Goal: Information Seeking & Learning: Check status

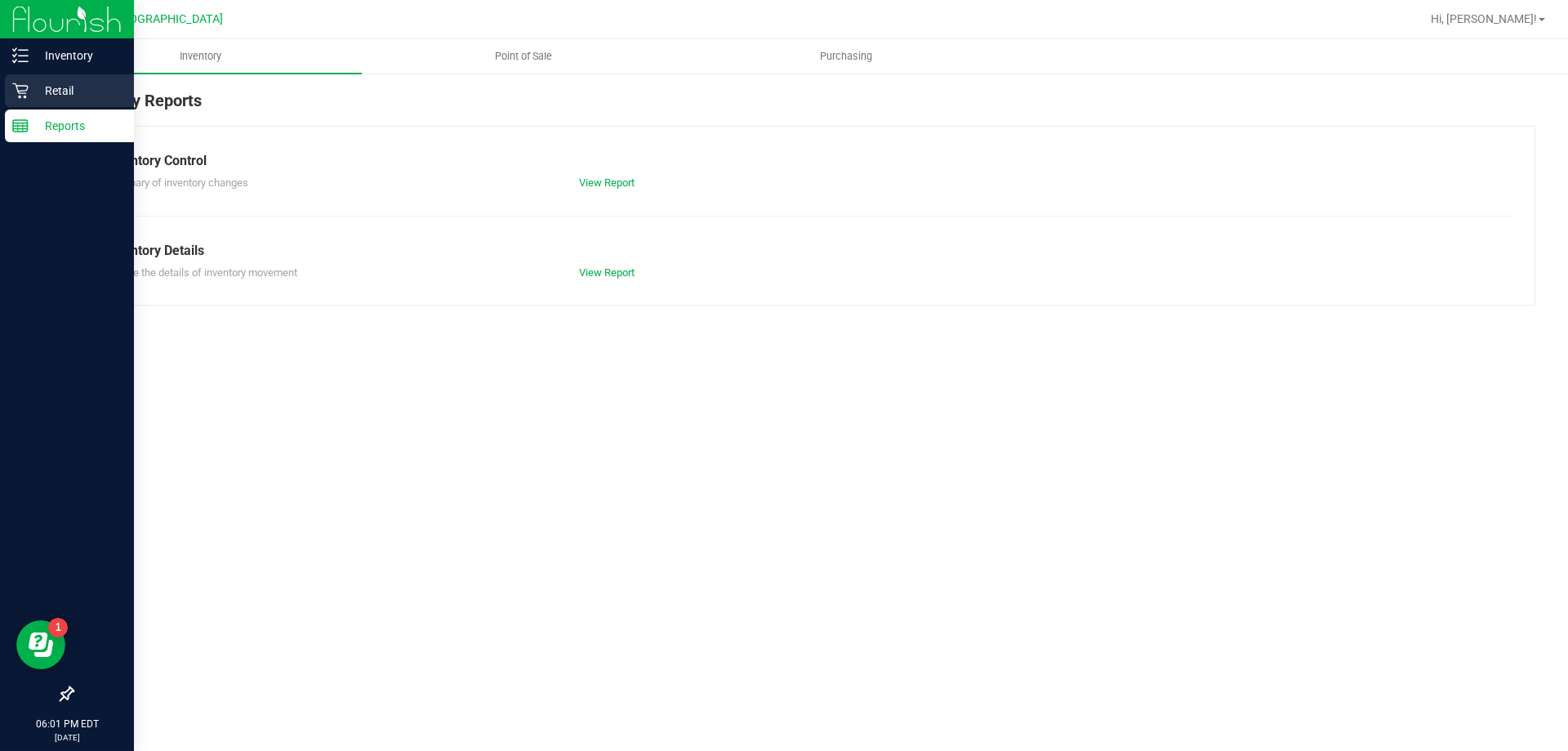
click at [43, 88] on p "Retail" at bounding box center [78, 90] width 98 height 19
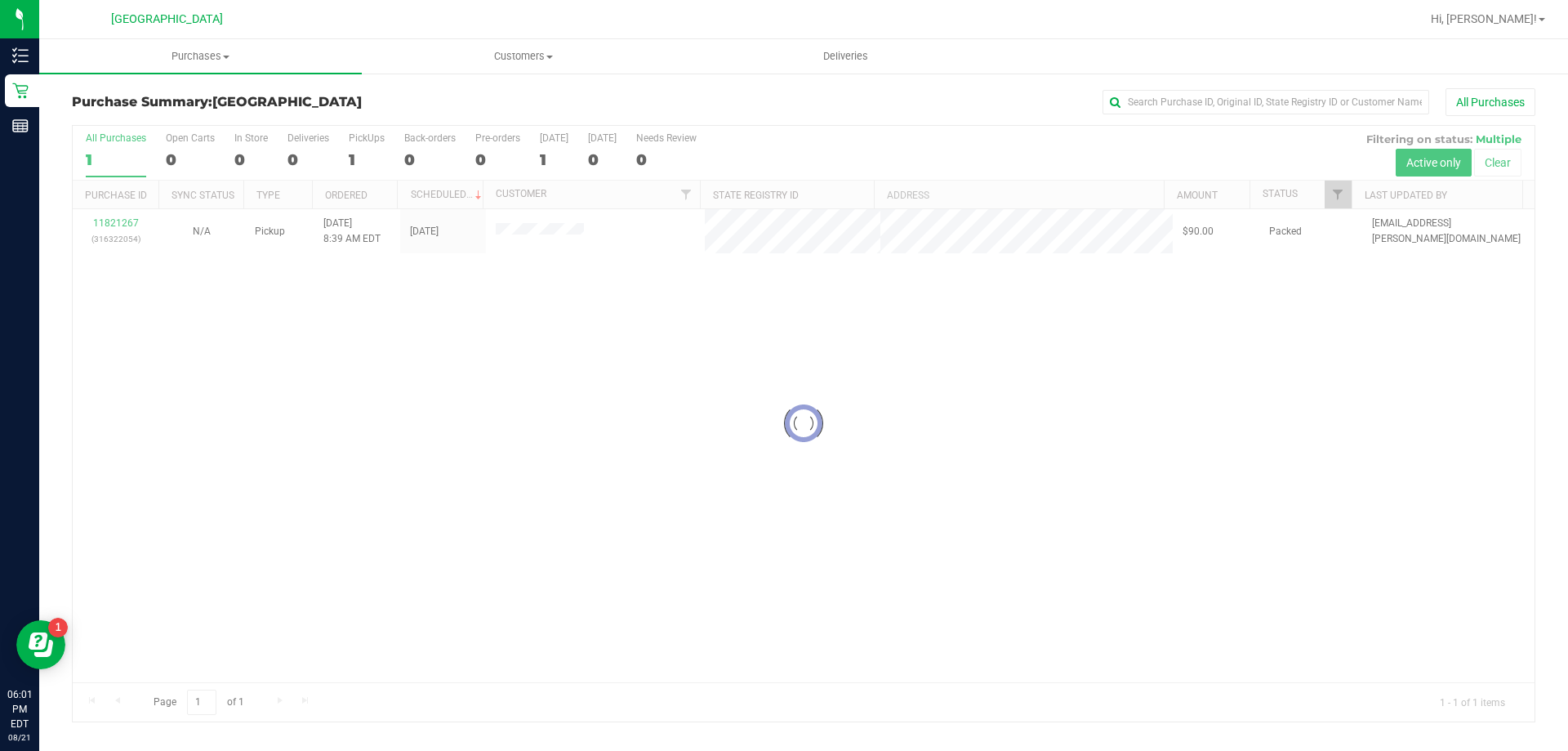
click at [435, 414] on div at bounding box center [804, 423] width 1462 height 596
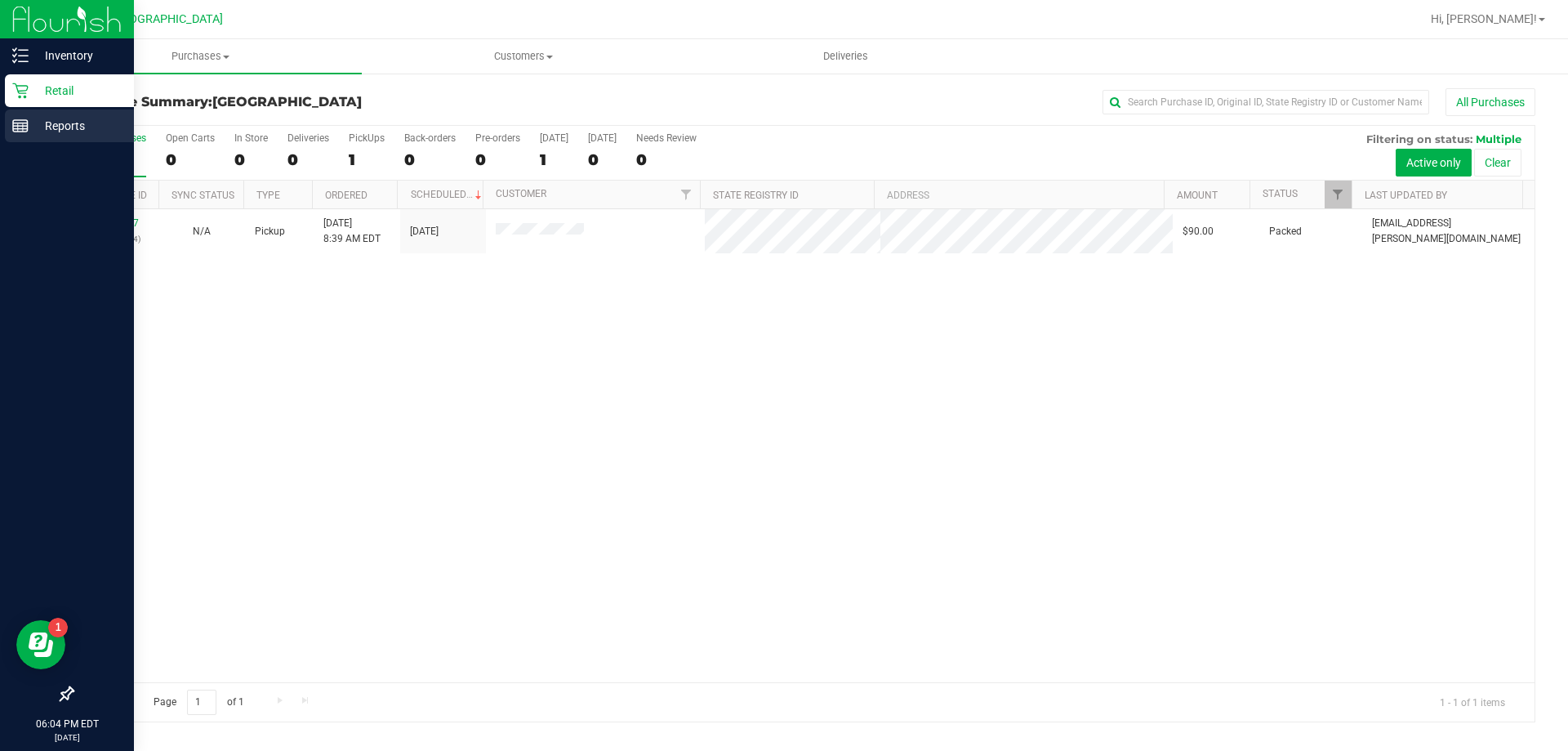
click at [25, 127] on icon at bounding box center [19, 125] width 16 height 16
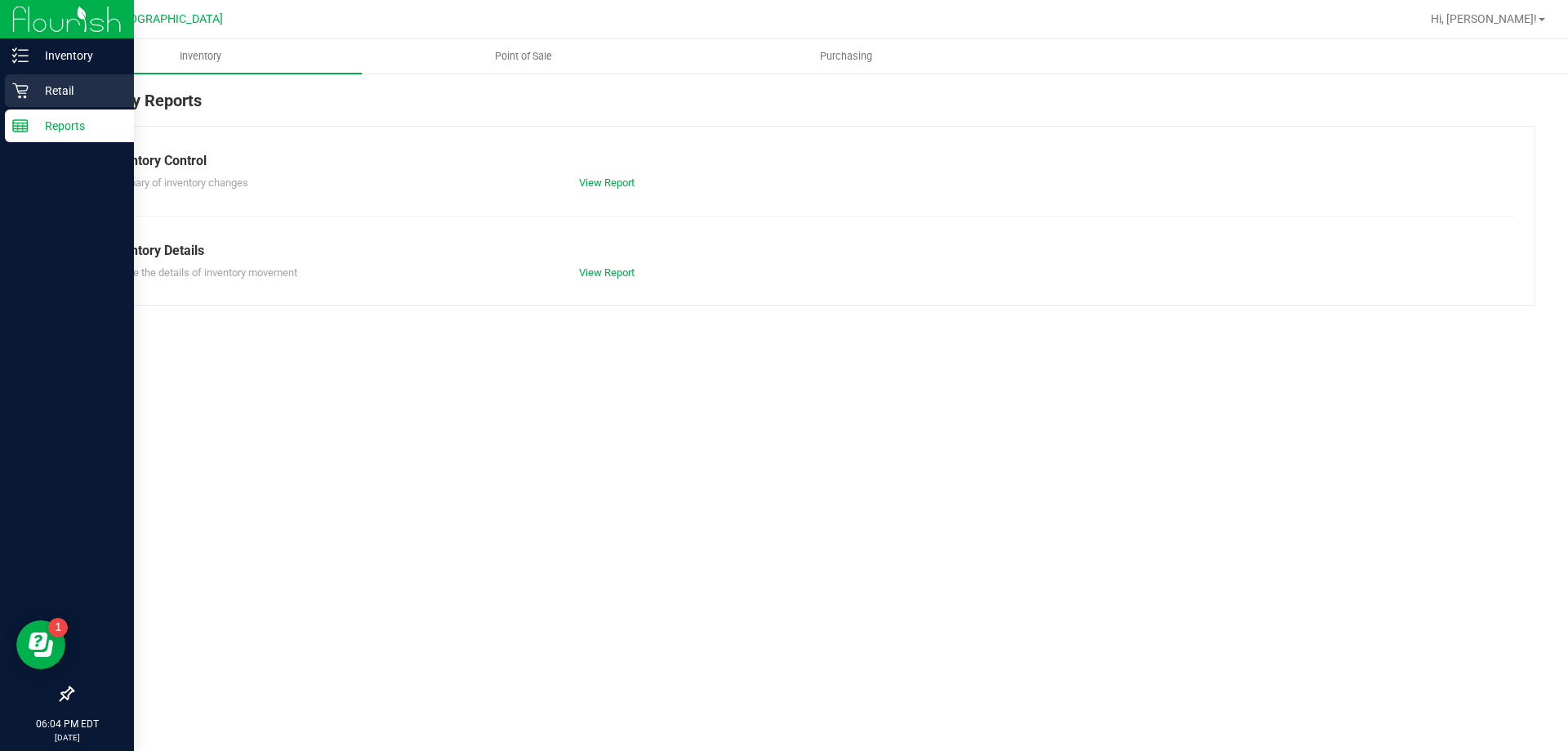
click at [75, 92] on p "Retail" at bounding box center [78, 90] width 98 height 19
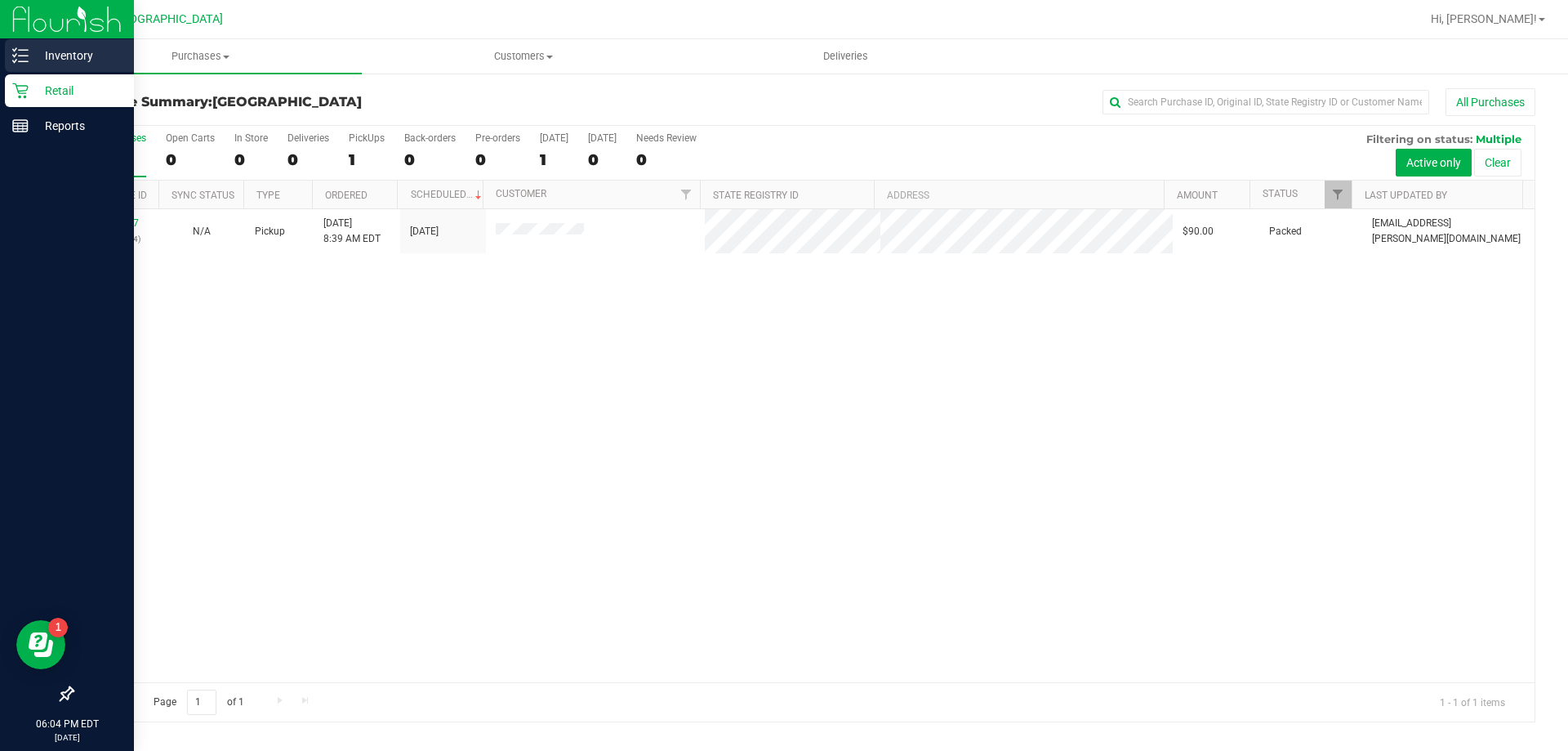
click at [106, 42] on div "Inventory" at bounding box center [69, 55] width 129 height 33
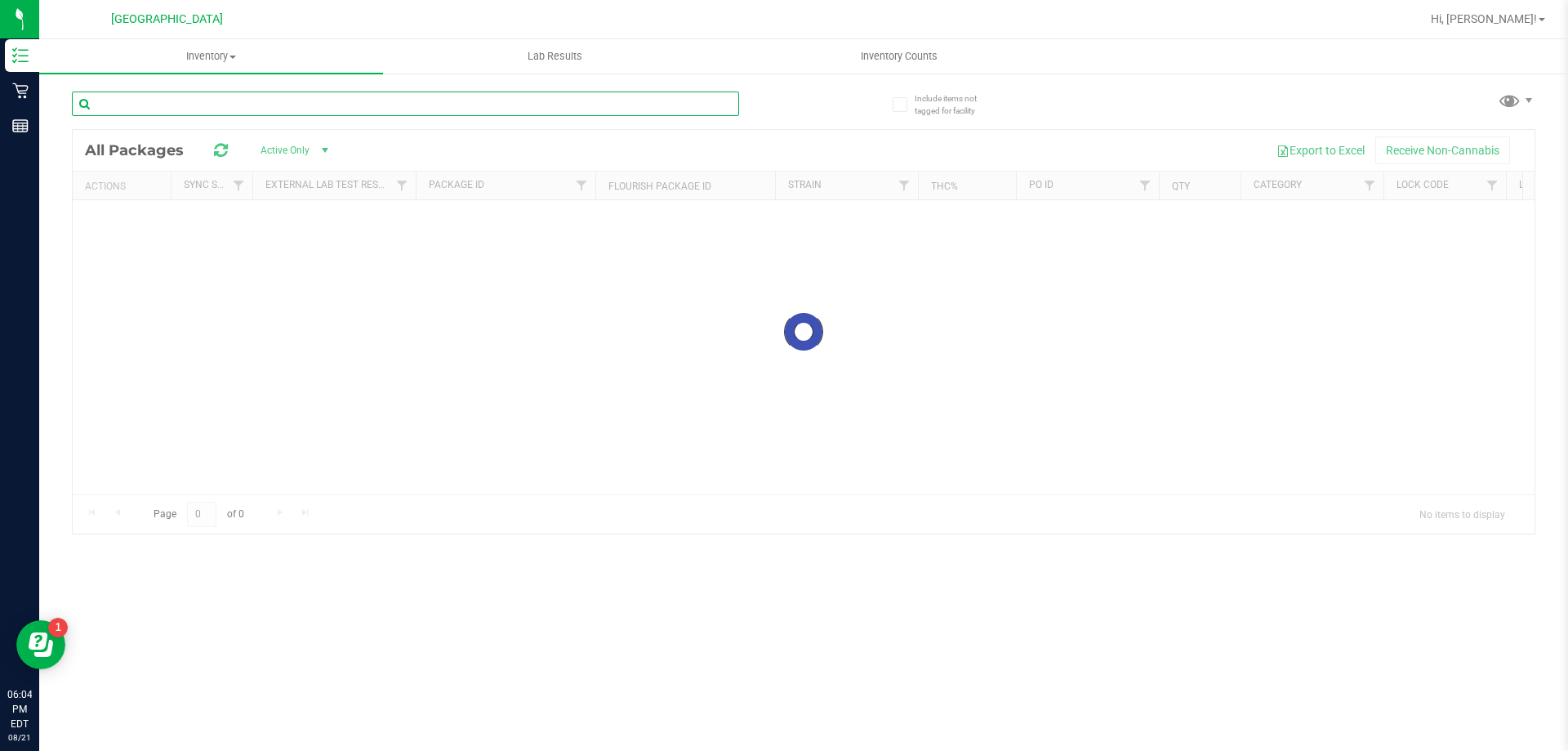
click at [272, 97] on div "Inventory All packages All inventory Waste log Lab Results Inventory Counts" at bounding box center [803, 395] width 1529 height 712
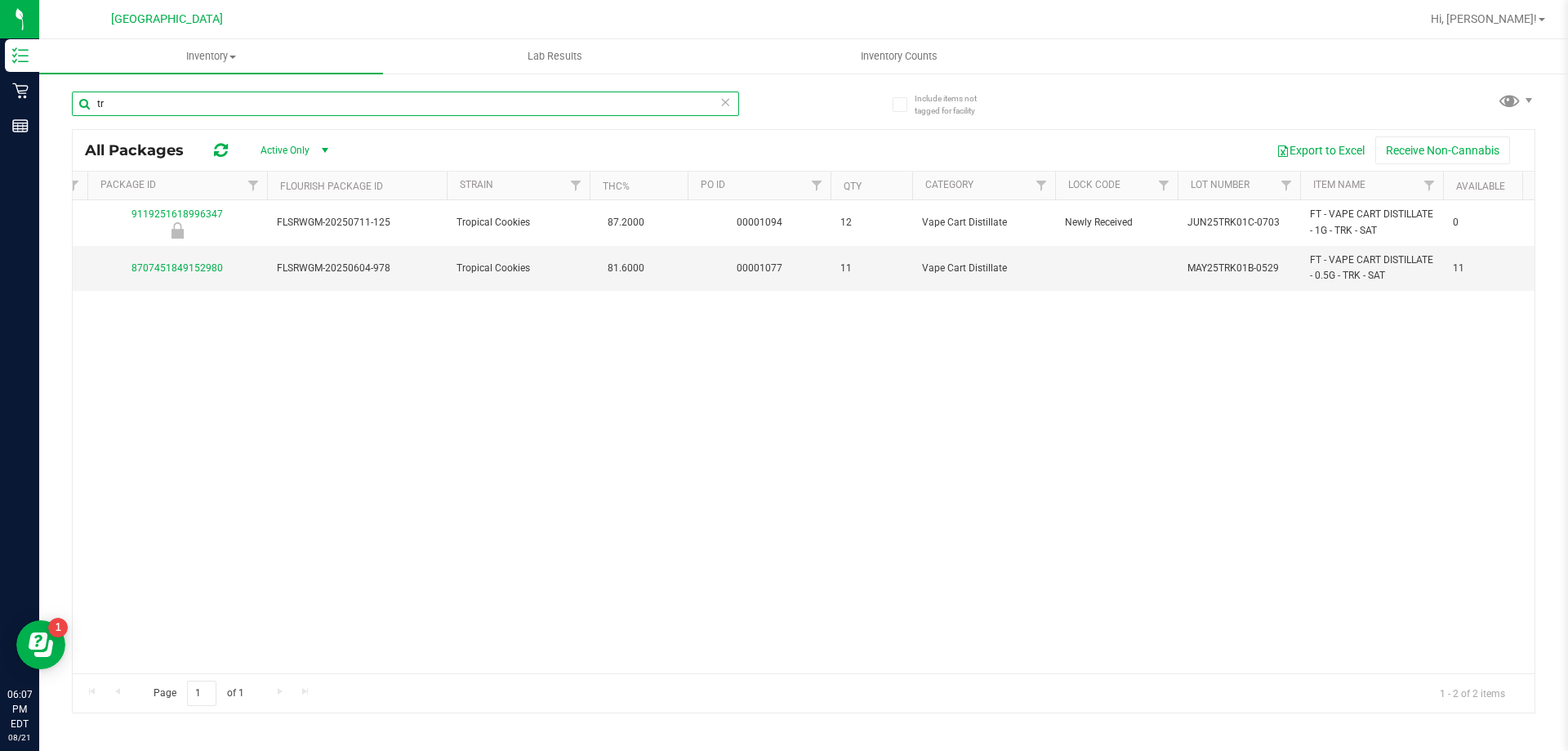
type input "t"
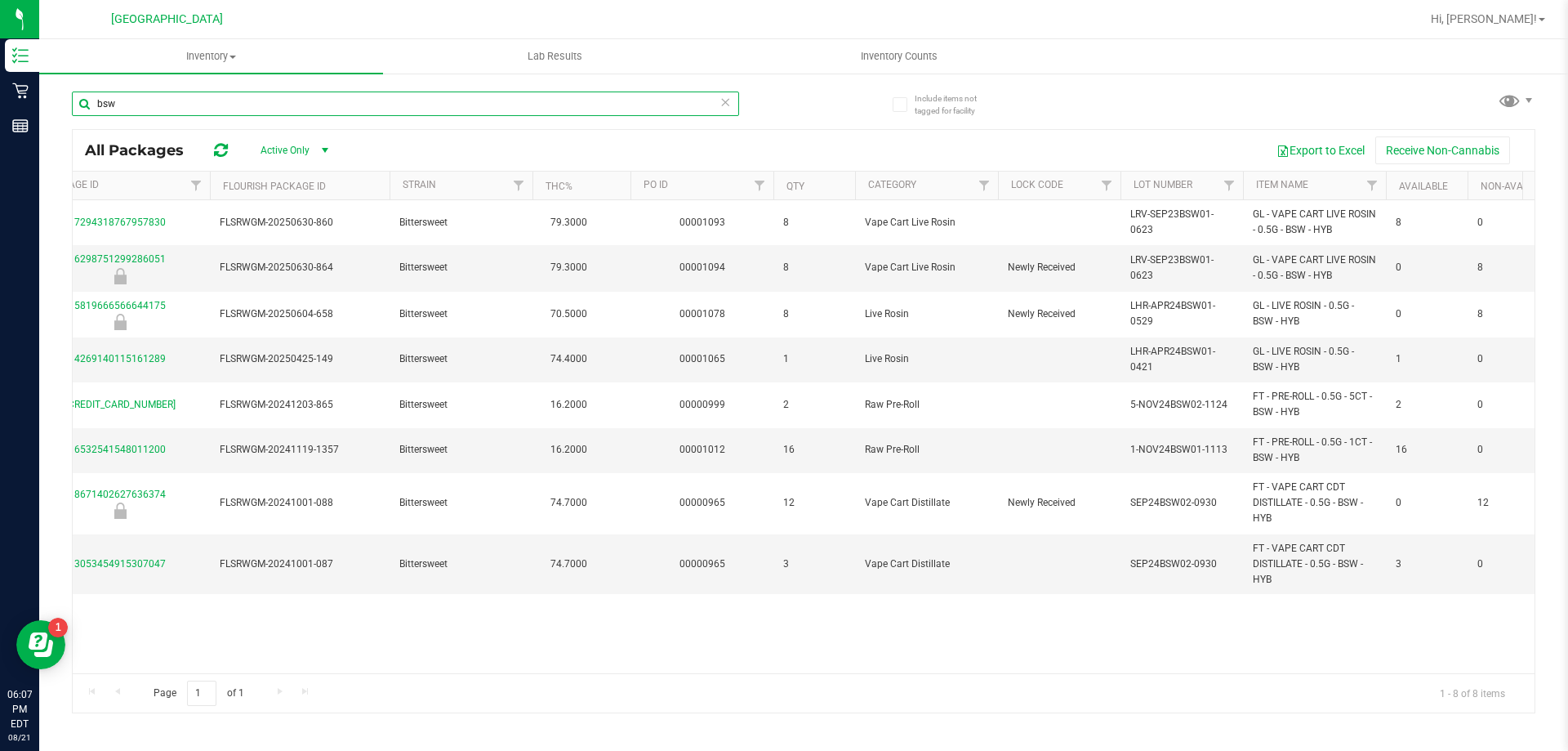
scroll to position [0, 390]
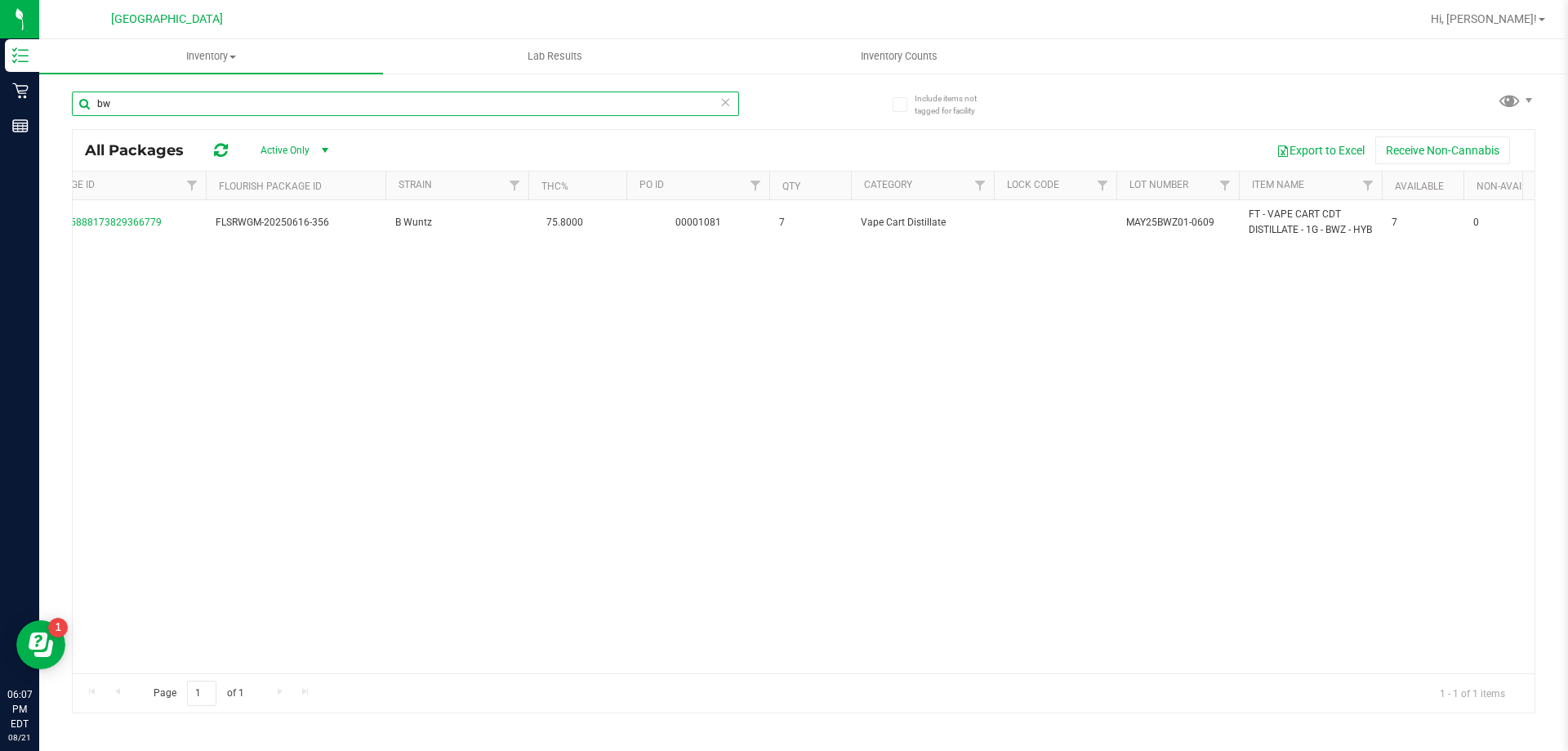
type input "b"
type input "c"
type input "d"
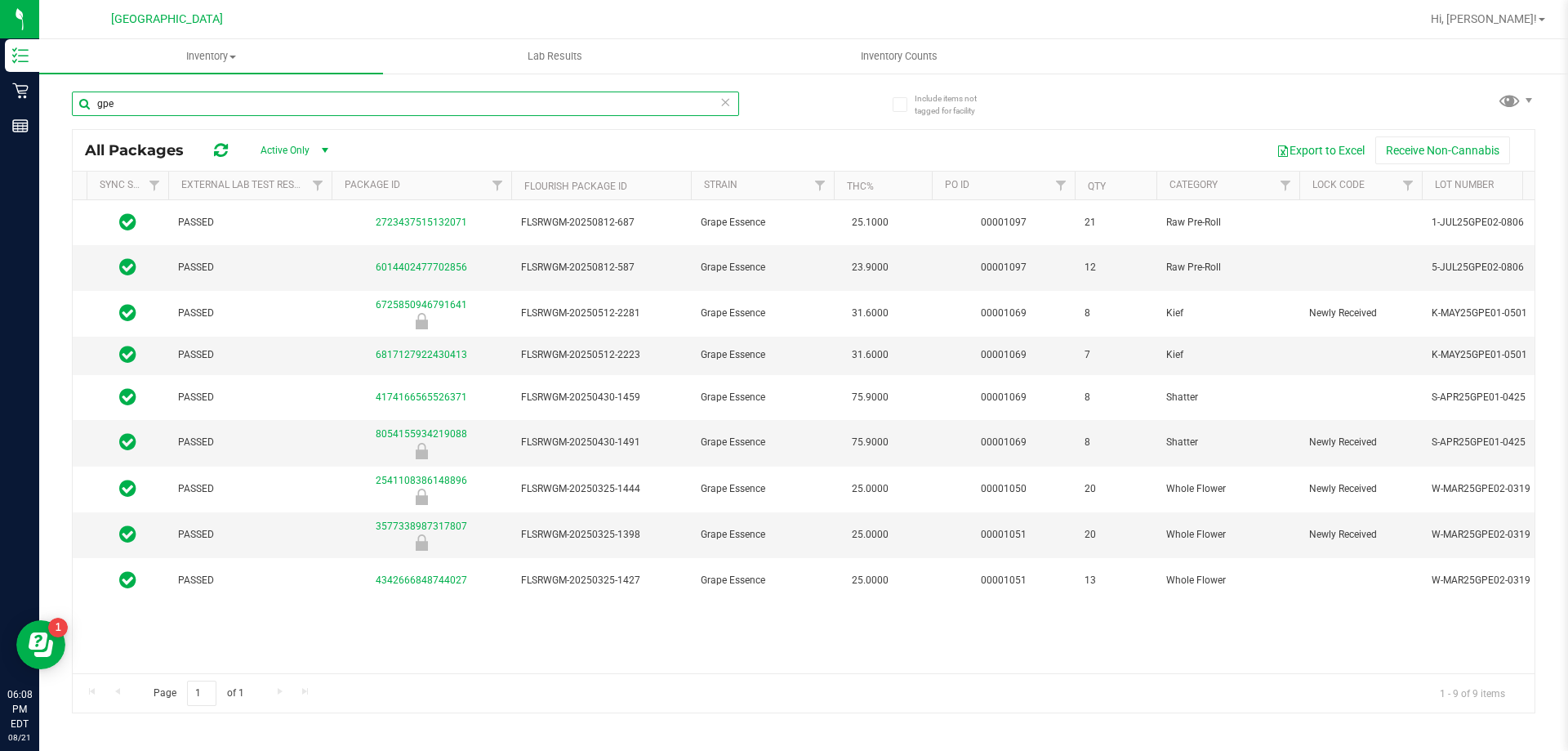
scroll to position [0, 8]
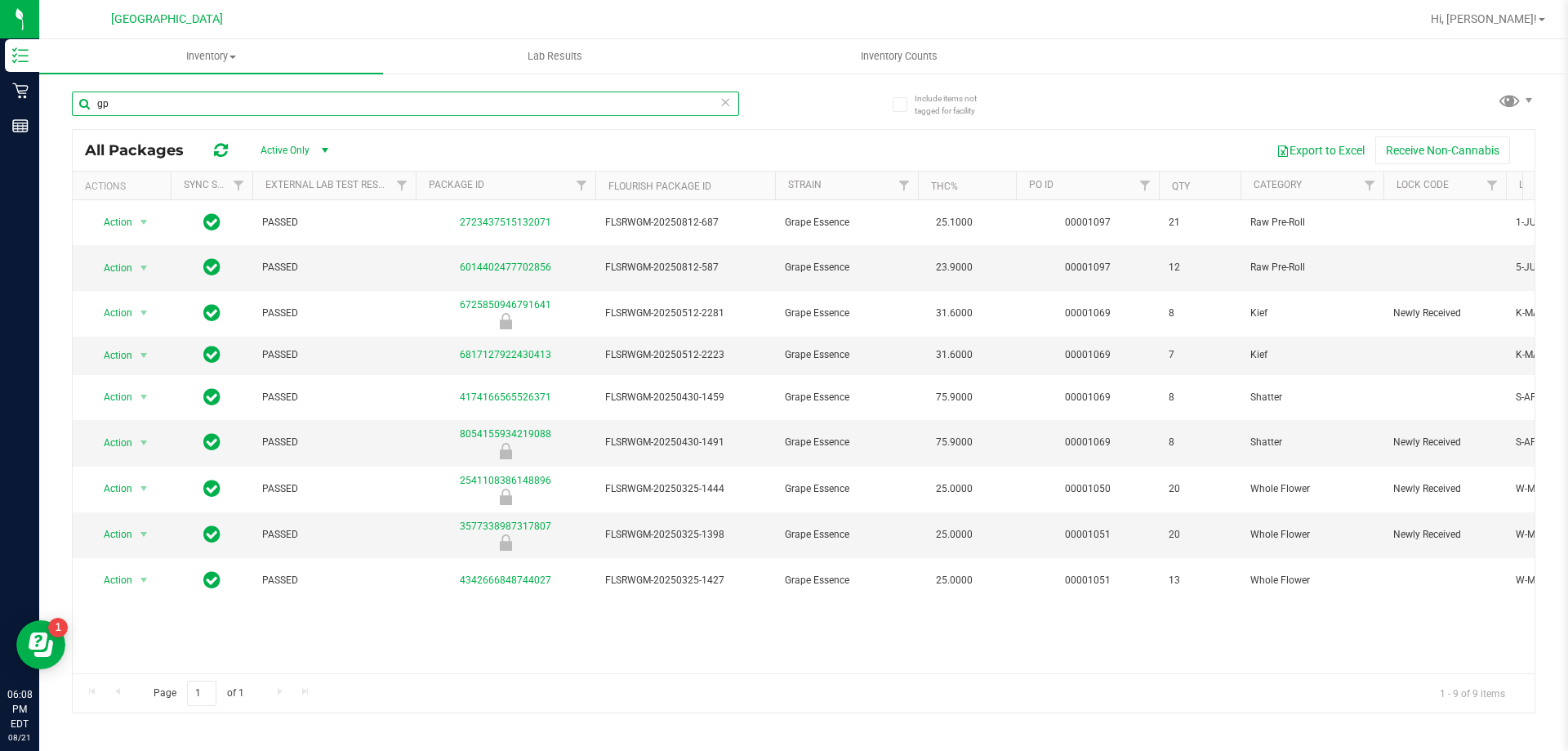
type input "g"
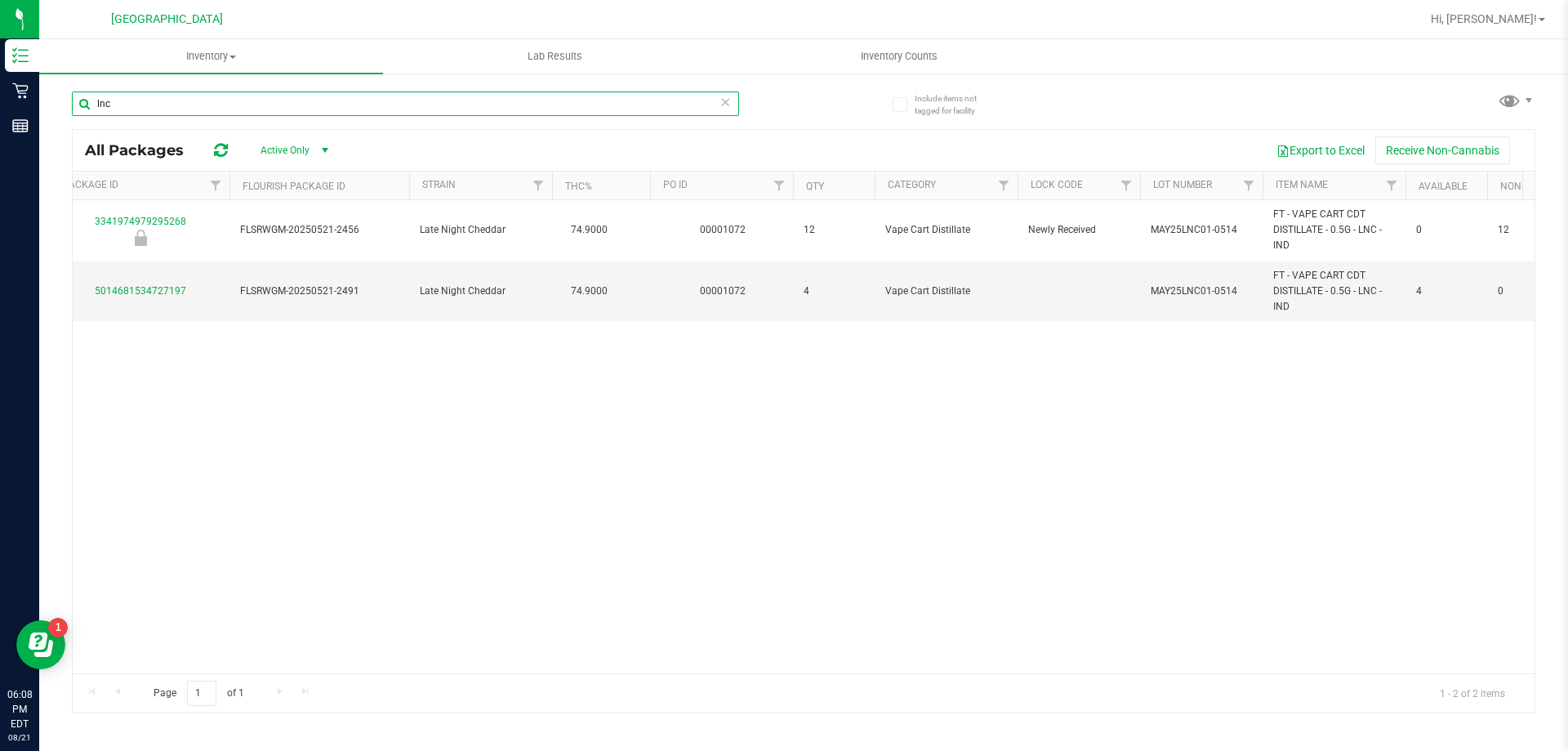
scroll to position [0, 365]
type input "l"
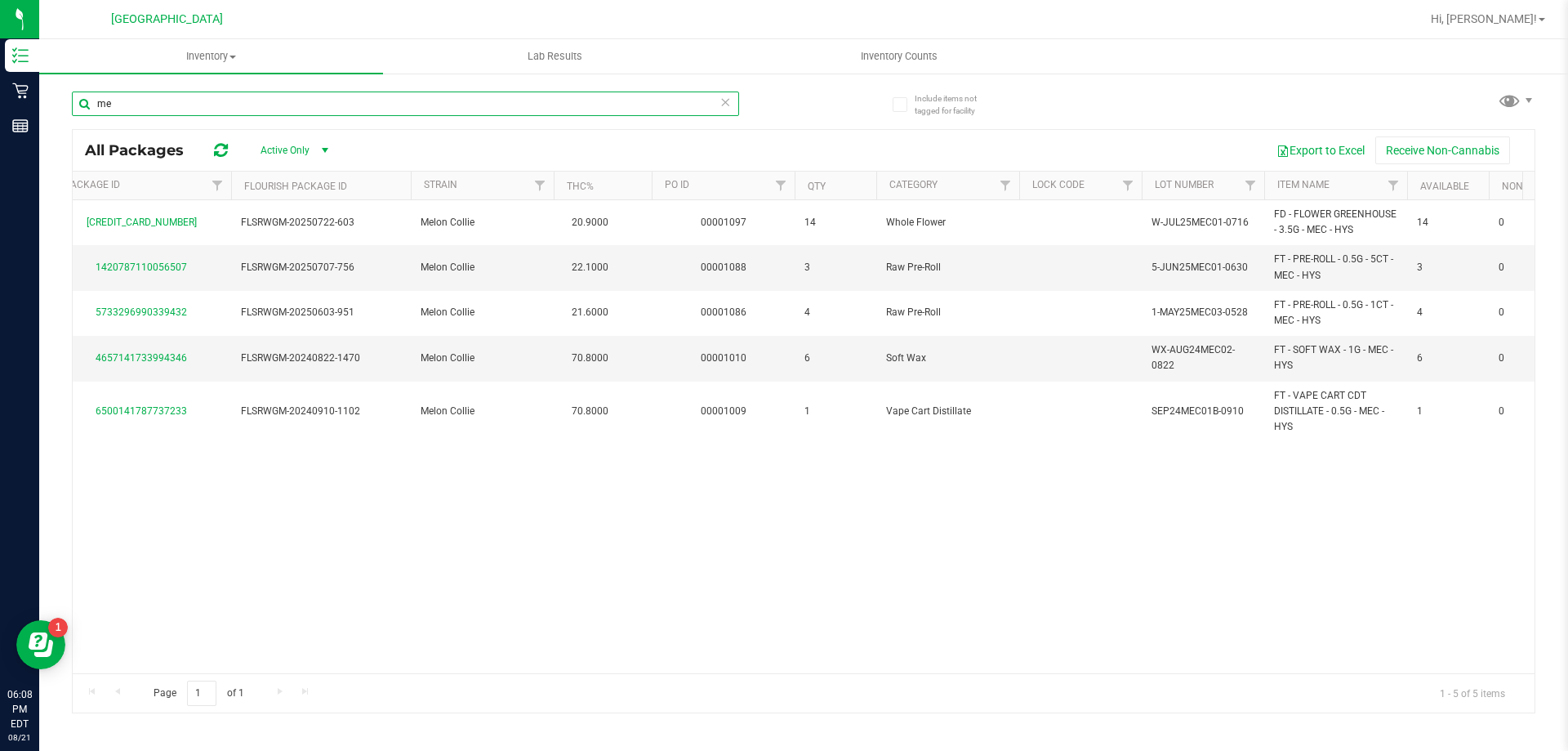
type input "m"
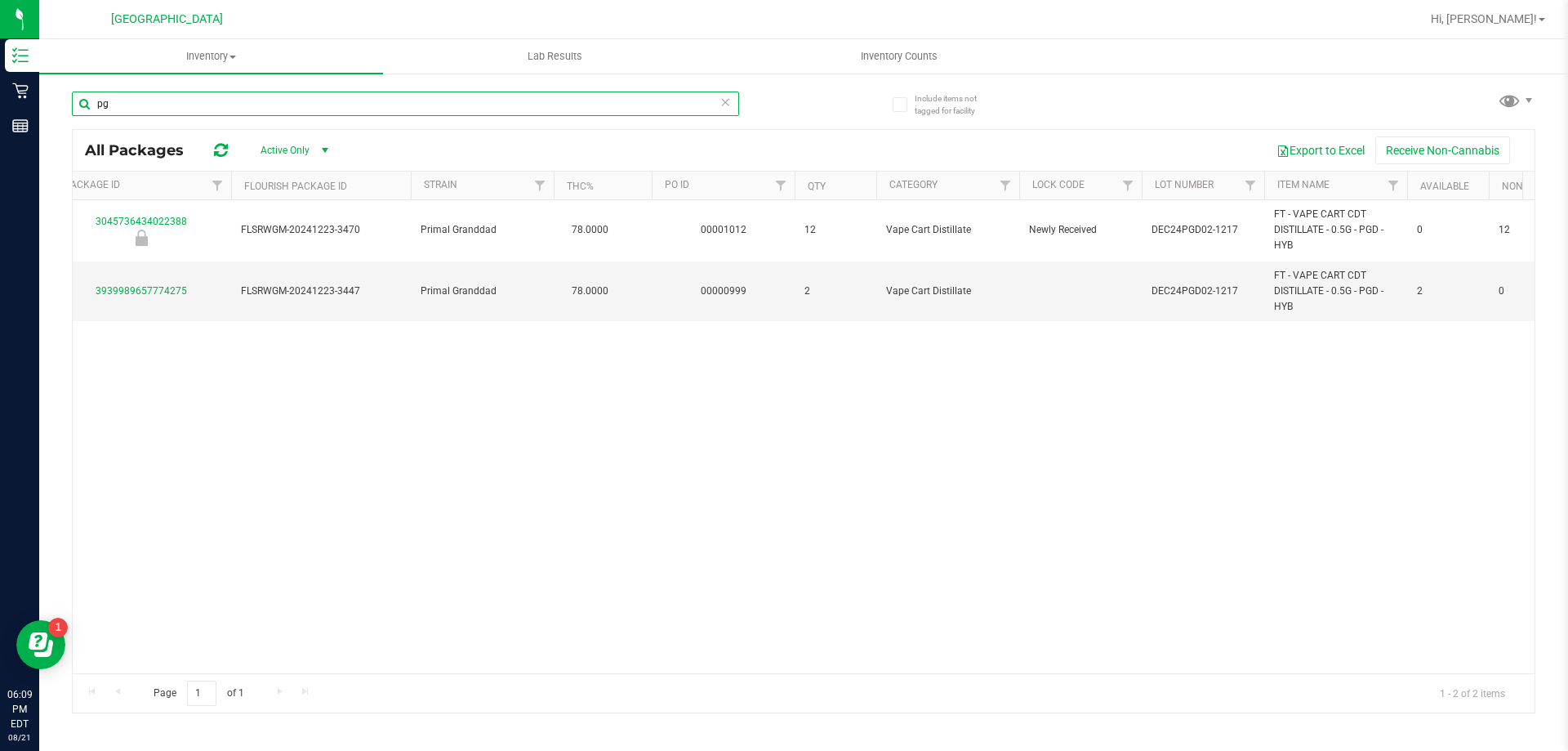
type input "p"
type input "g"
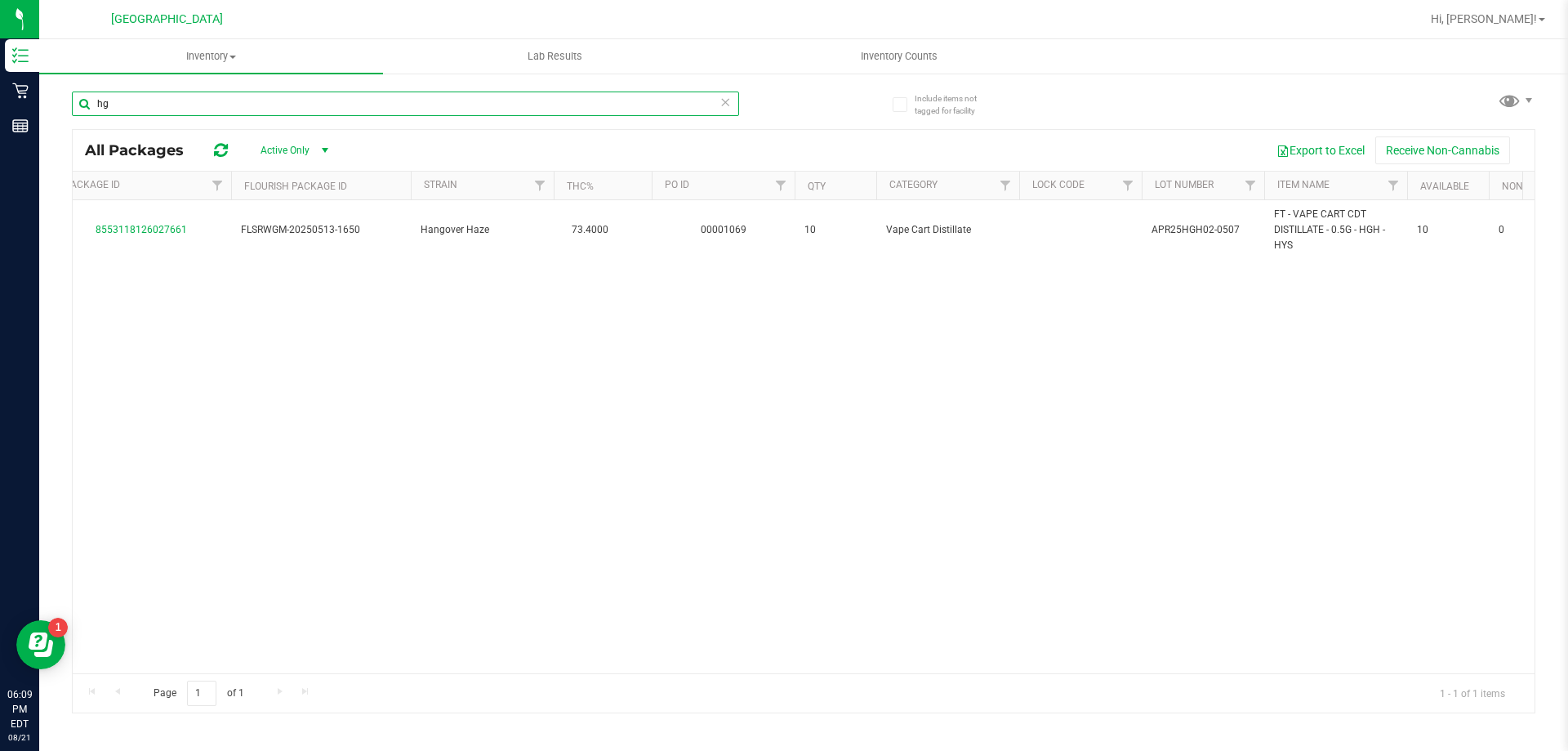
type input "h"
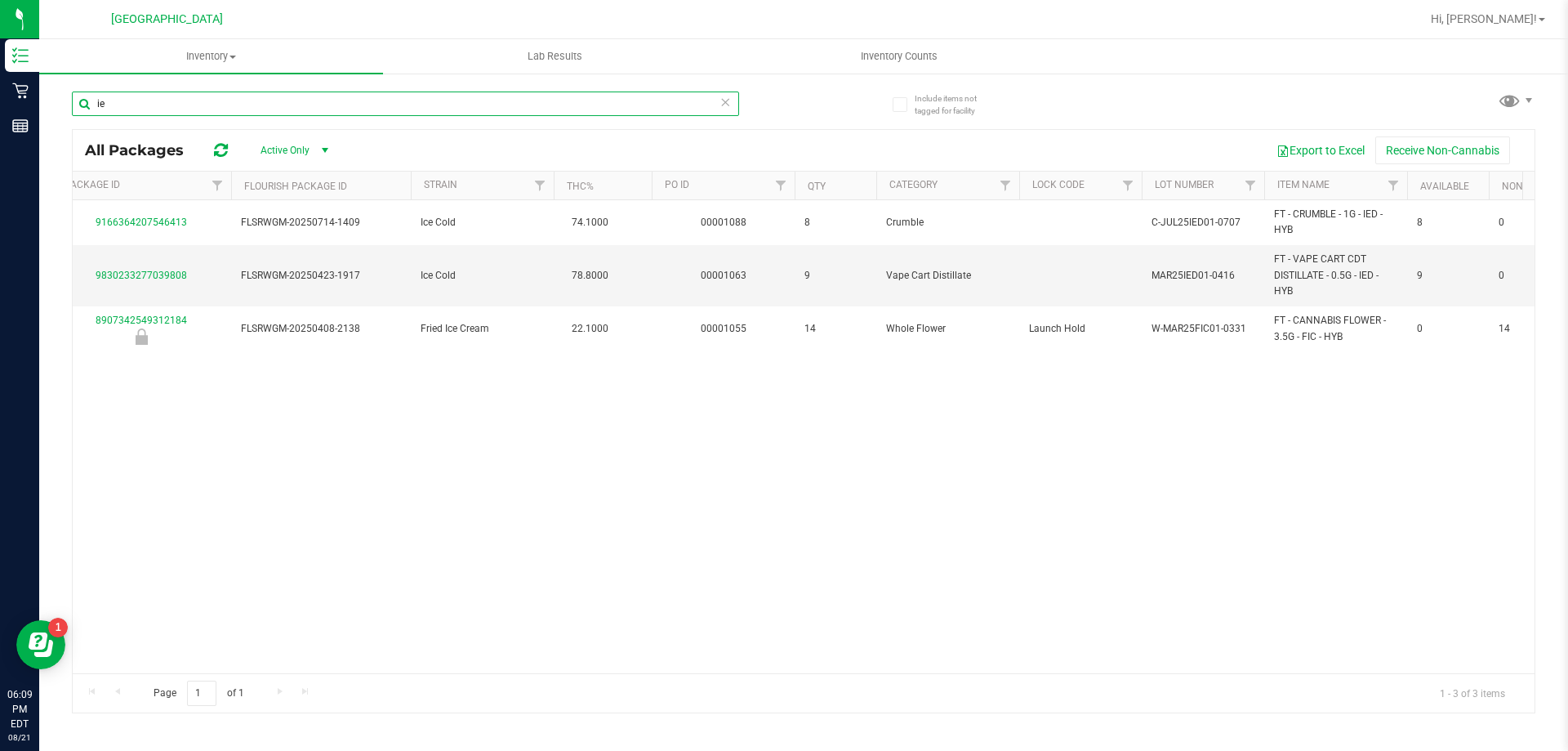
type input "i"
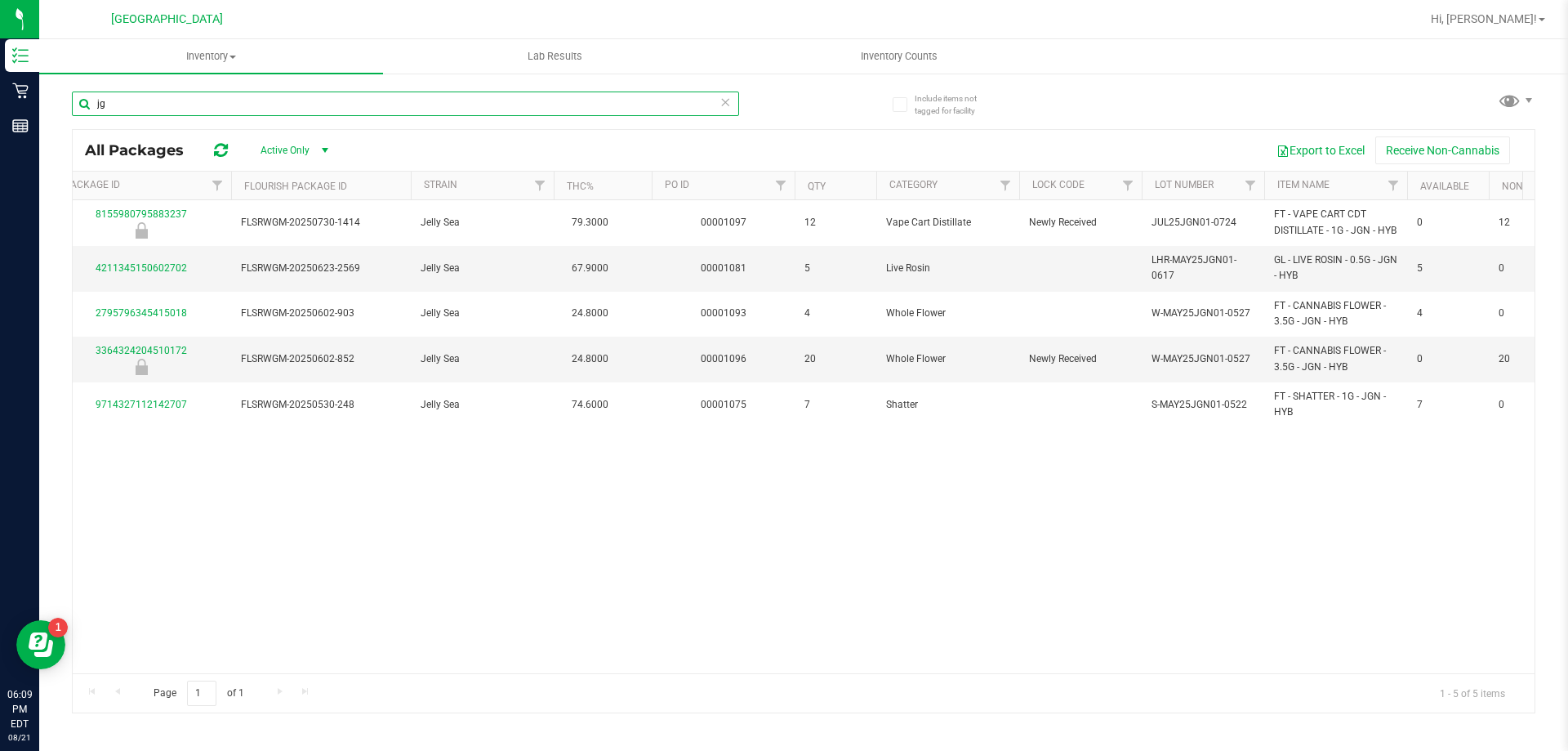
type input "j"
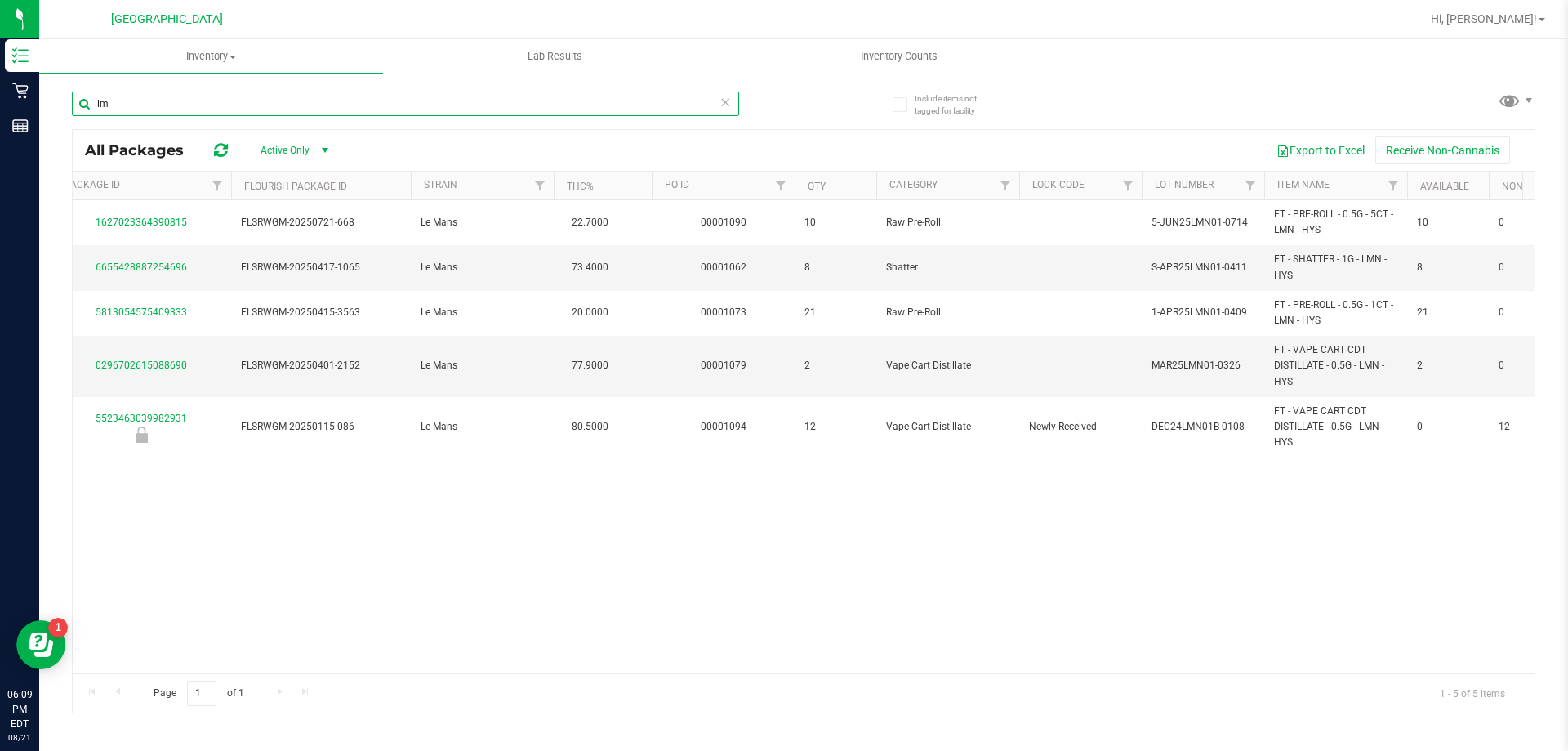
type input "l"
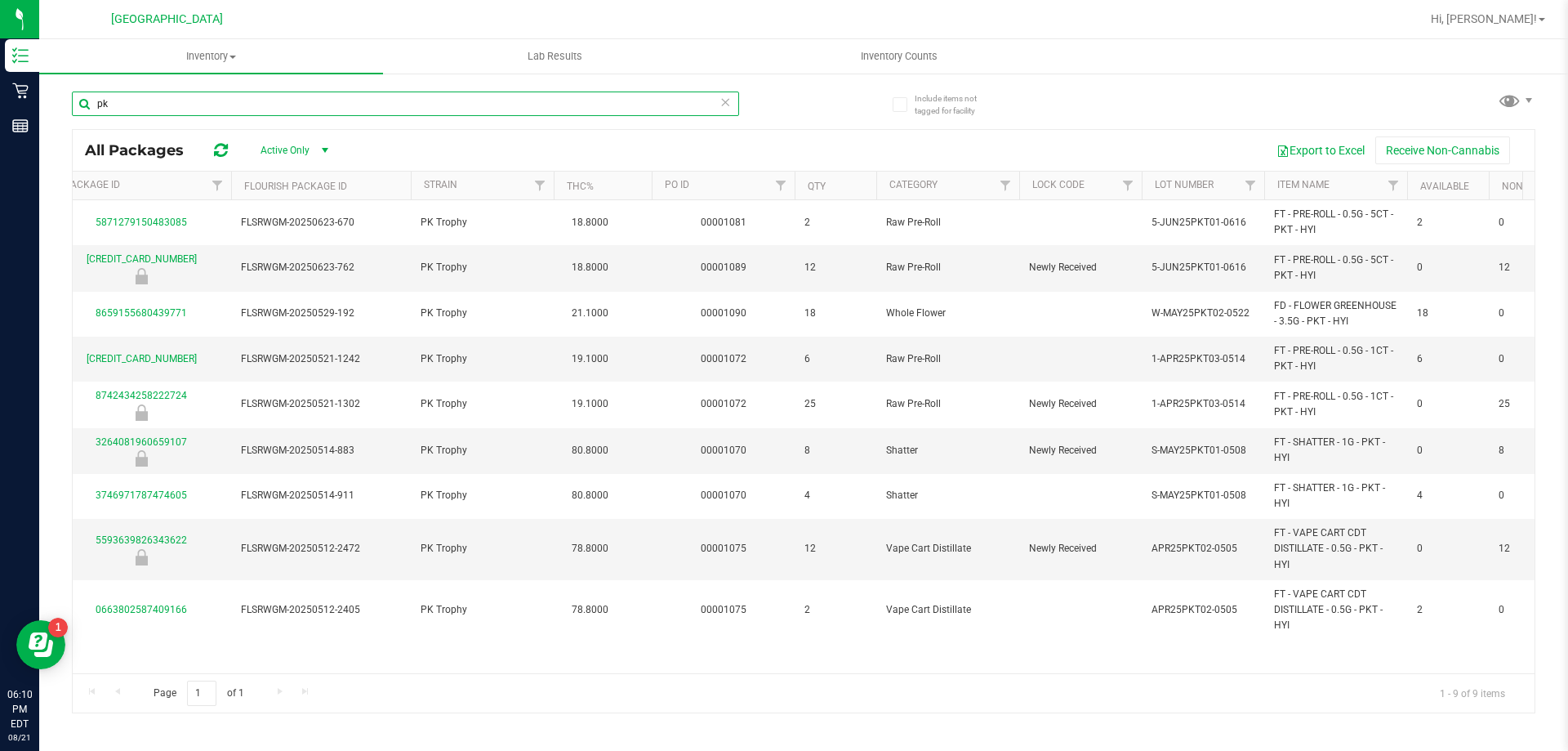
type input "p"
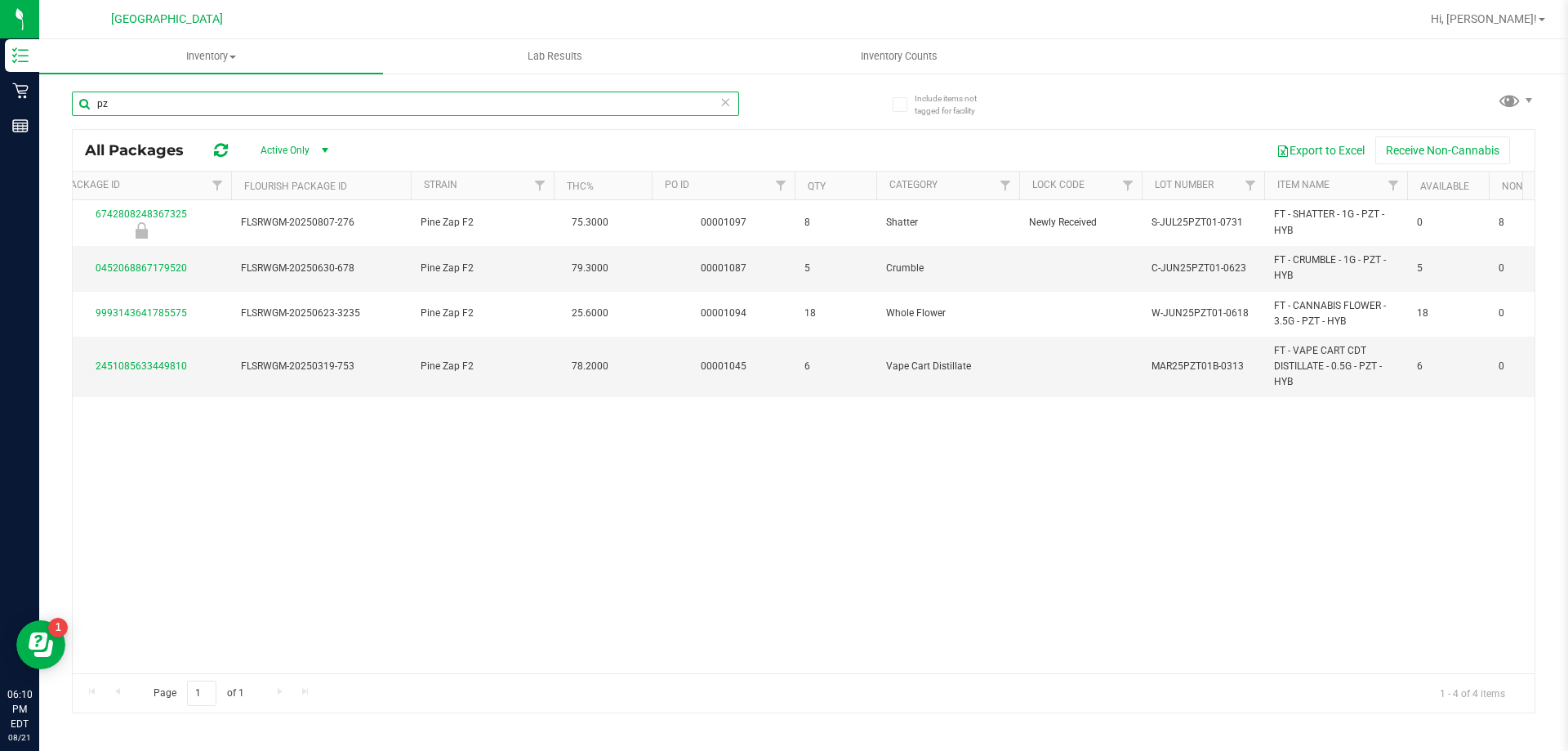
type input "p"
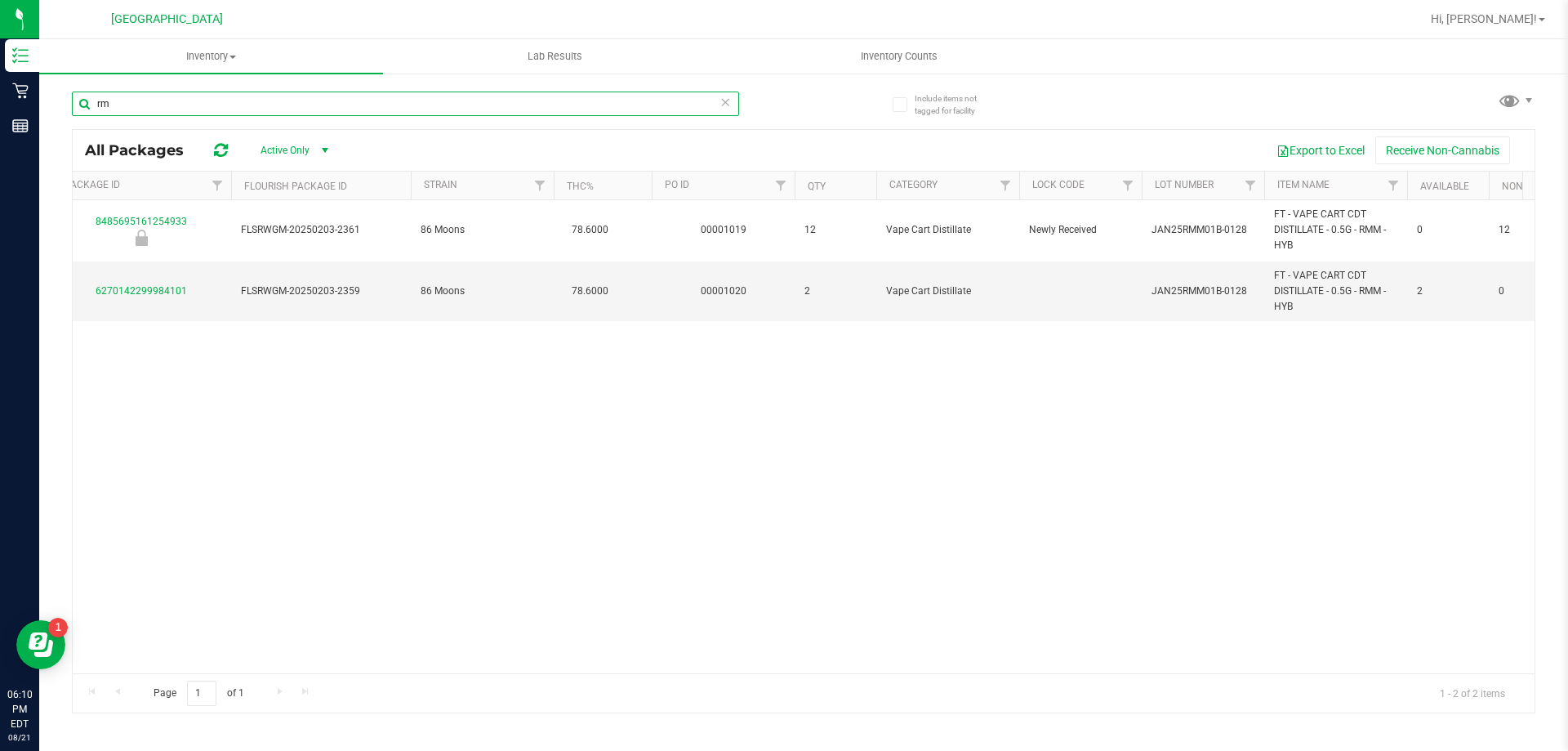
type input "r"
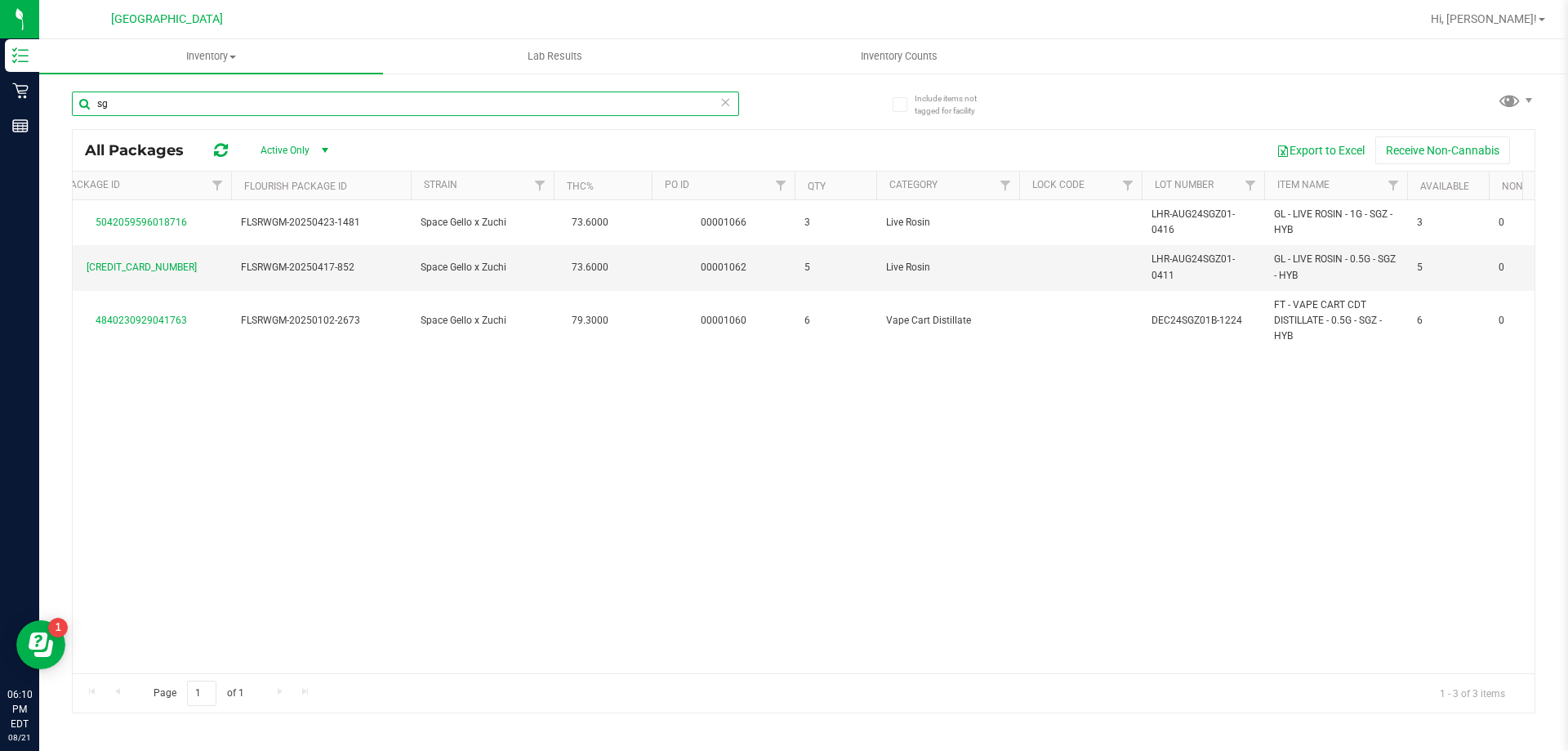
type input "s"
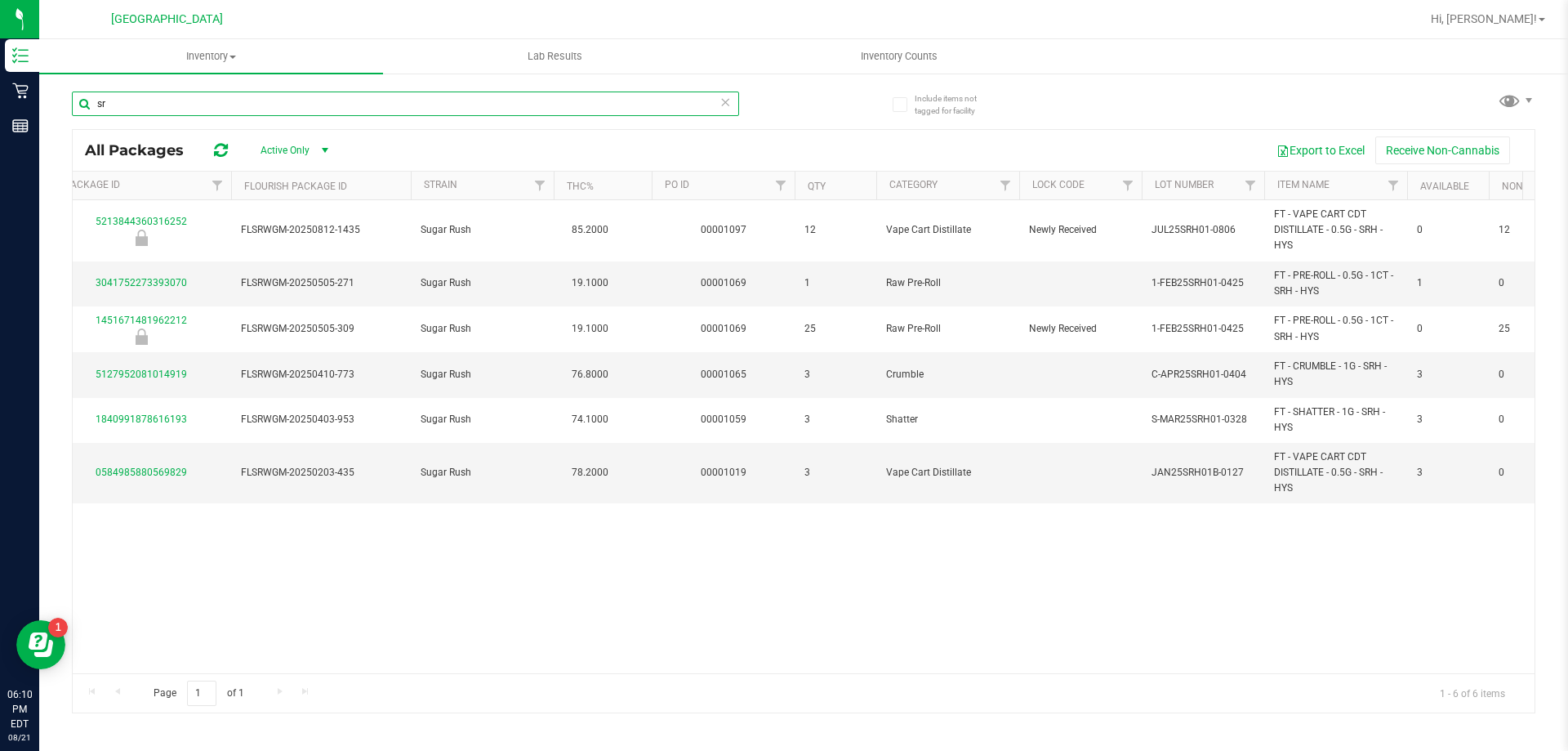
type input "s"
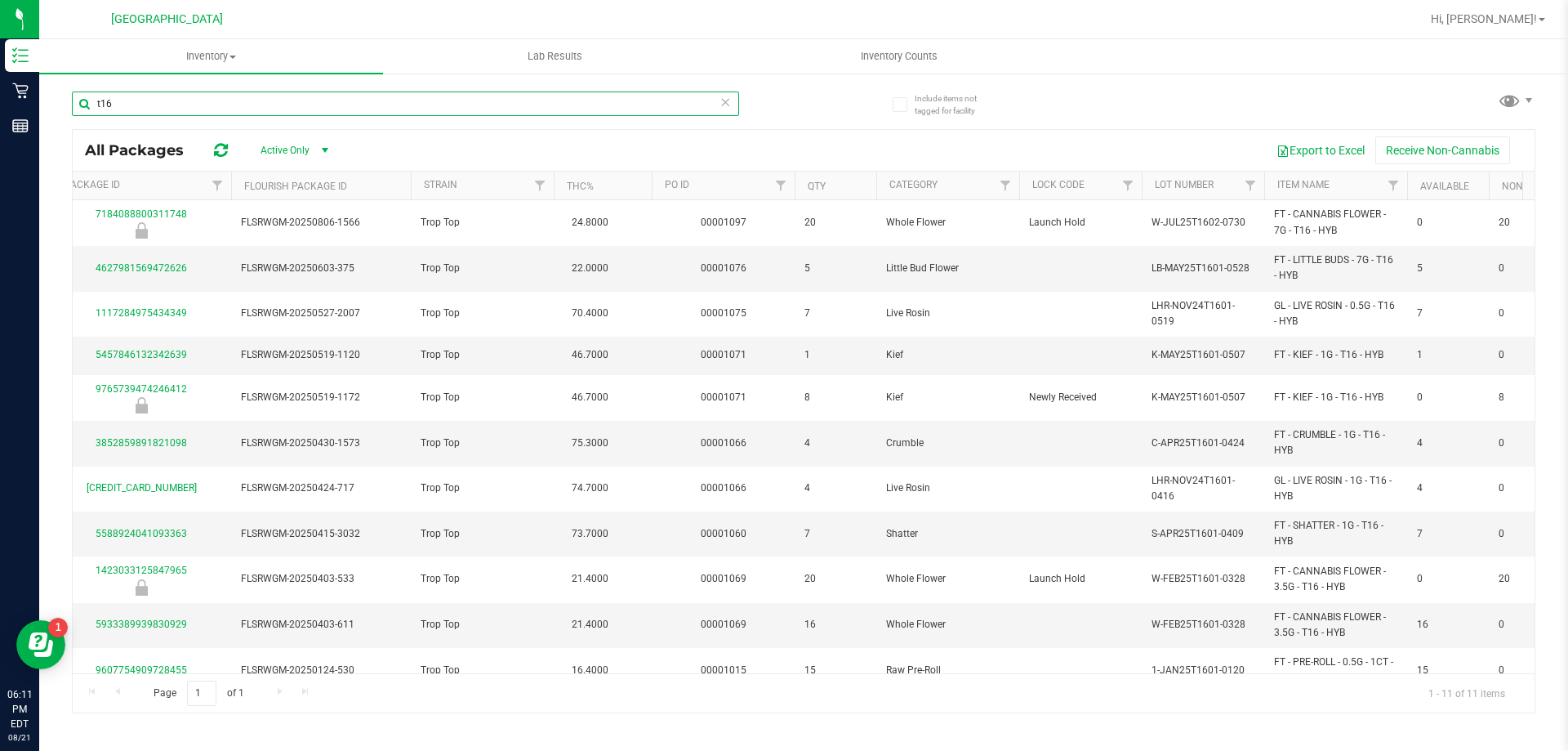
scroll to position [31, 364]
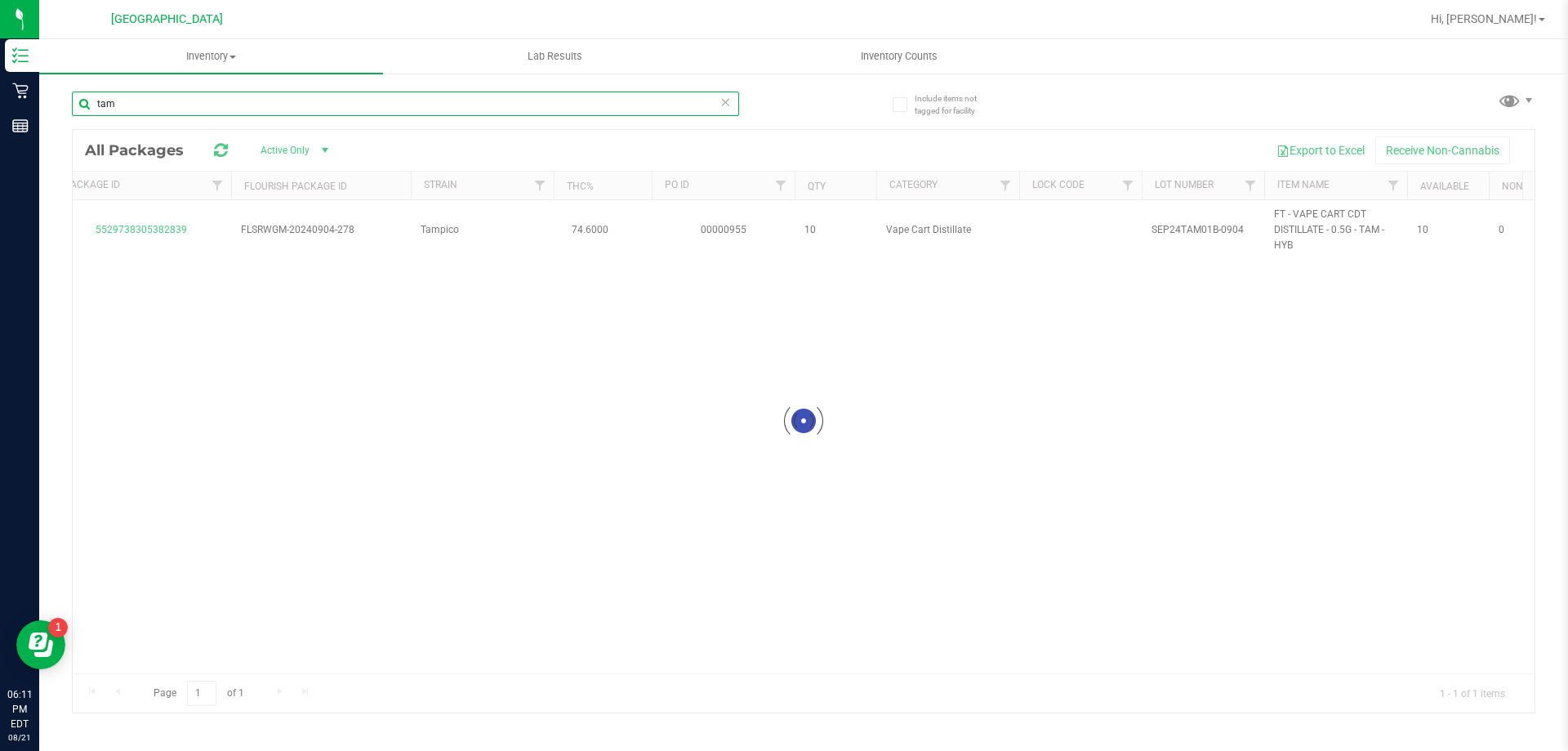
scroll to position [0, 364]
type input "t"
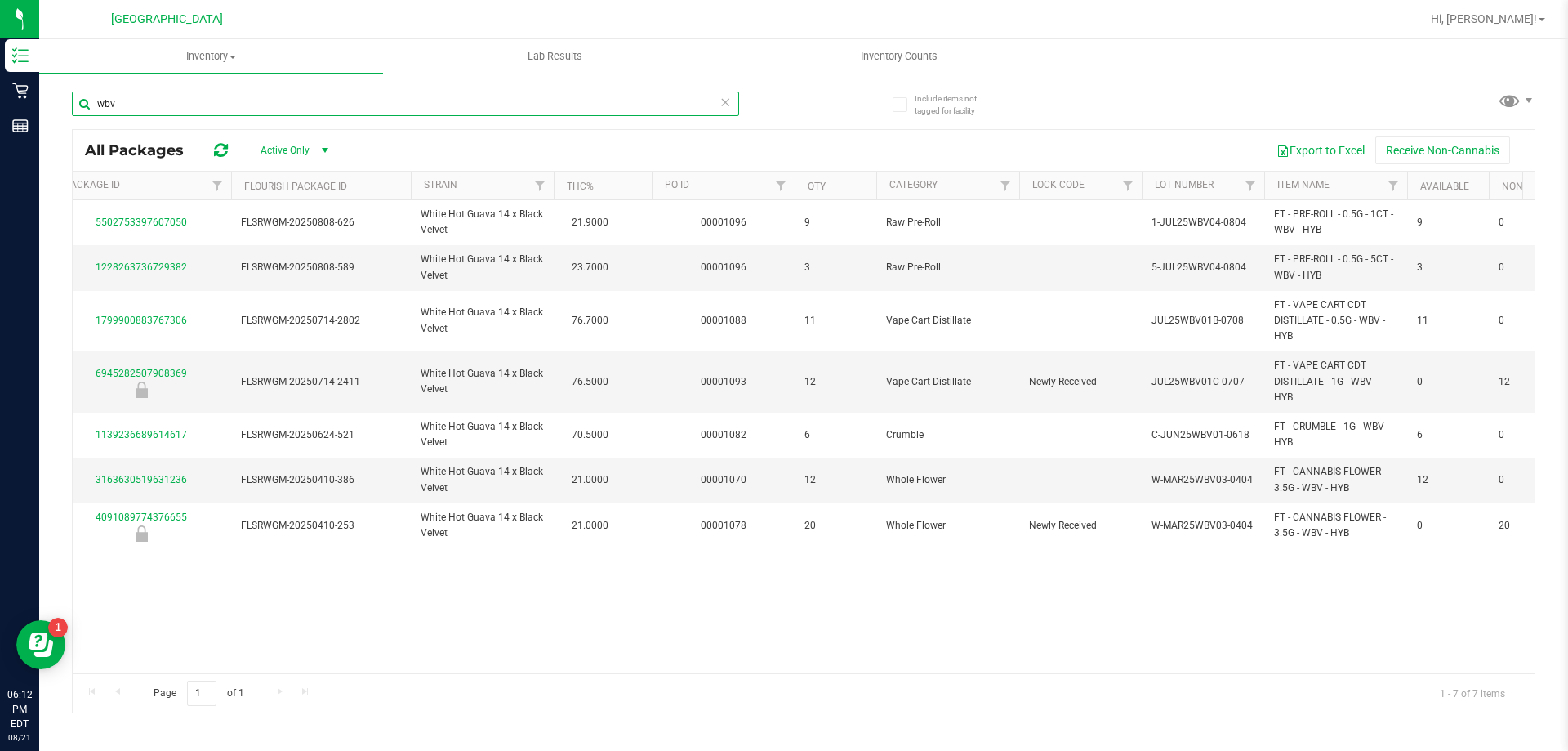
type input "wbv"
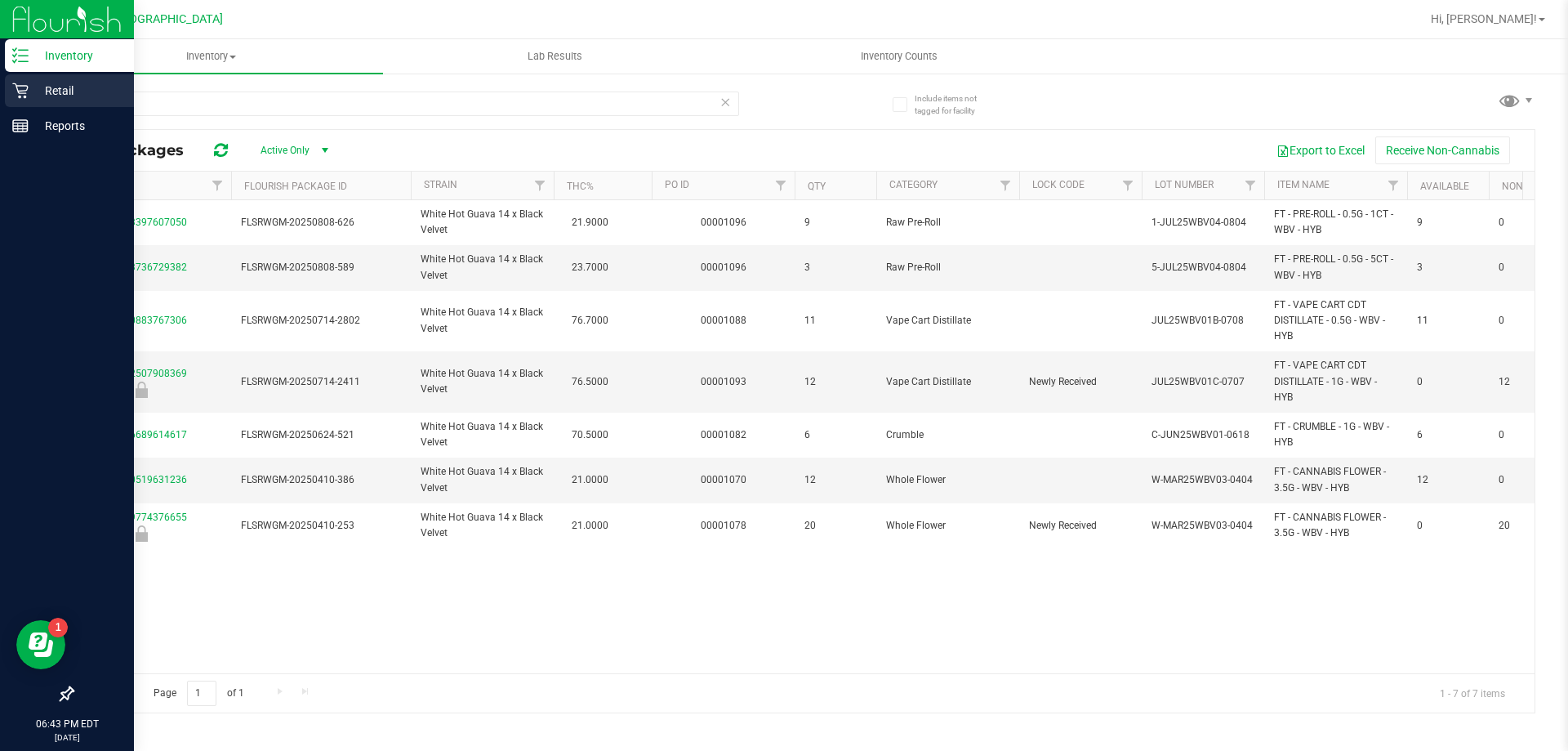
click at [28, 95] on icon at bounding box center [19, 90] width 16 height 16
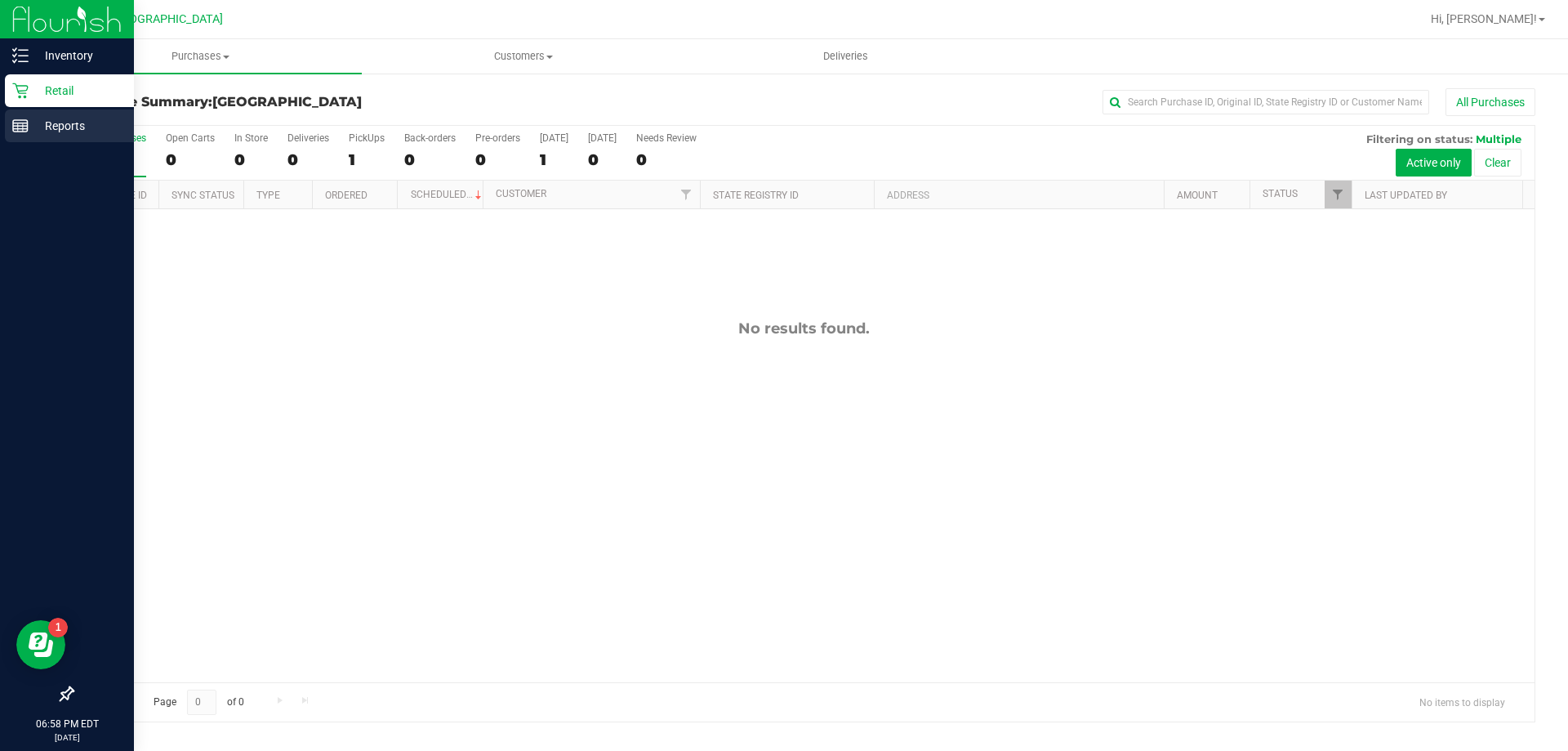
click at [34, 125] on p "Reports" at bounding box center [78, 125] width 98 height 19
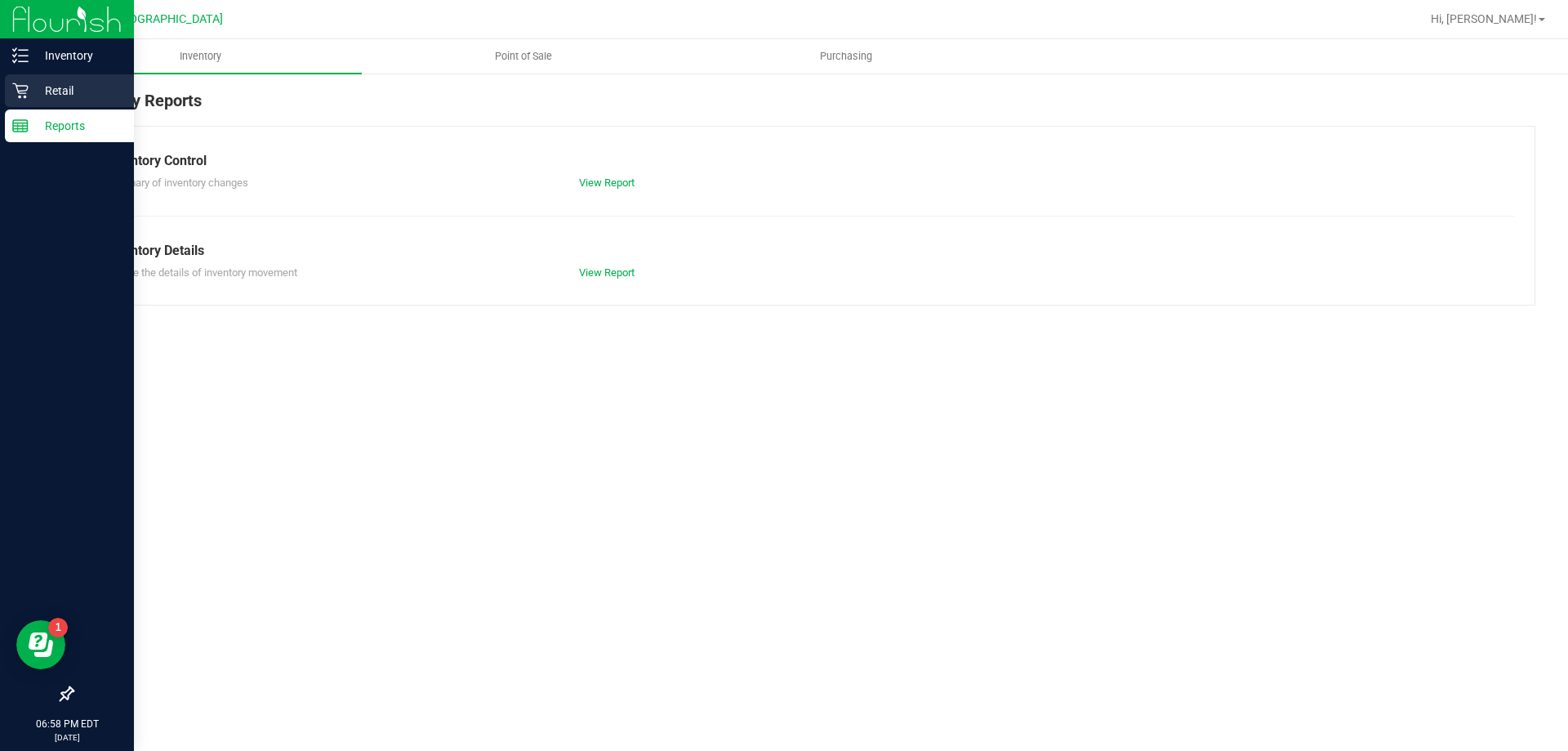
click at [73, 94] on p "Retail" at bounding box center [78, 90] width 98 height 19
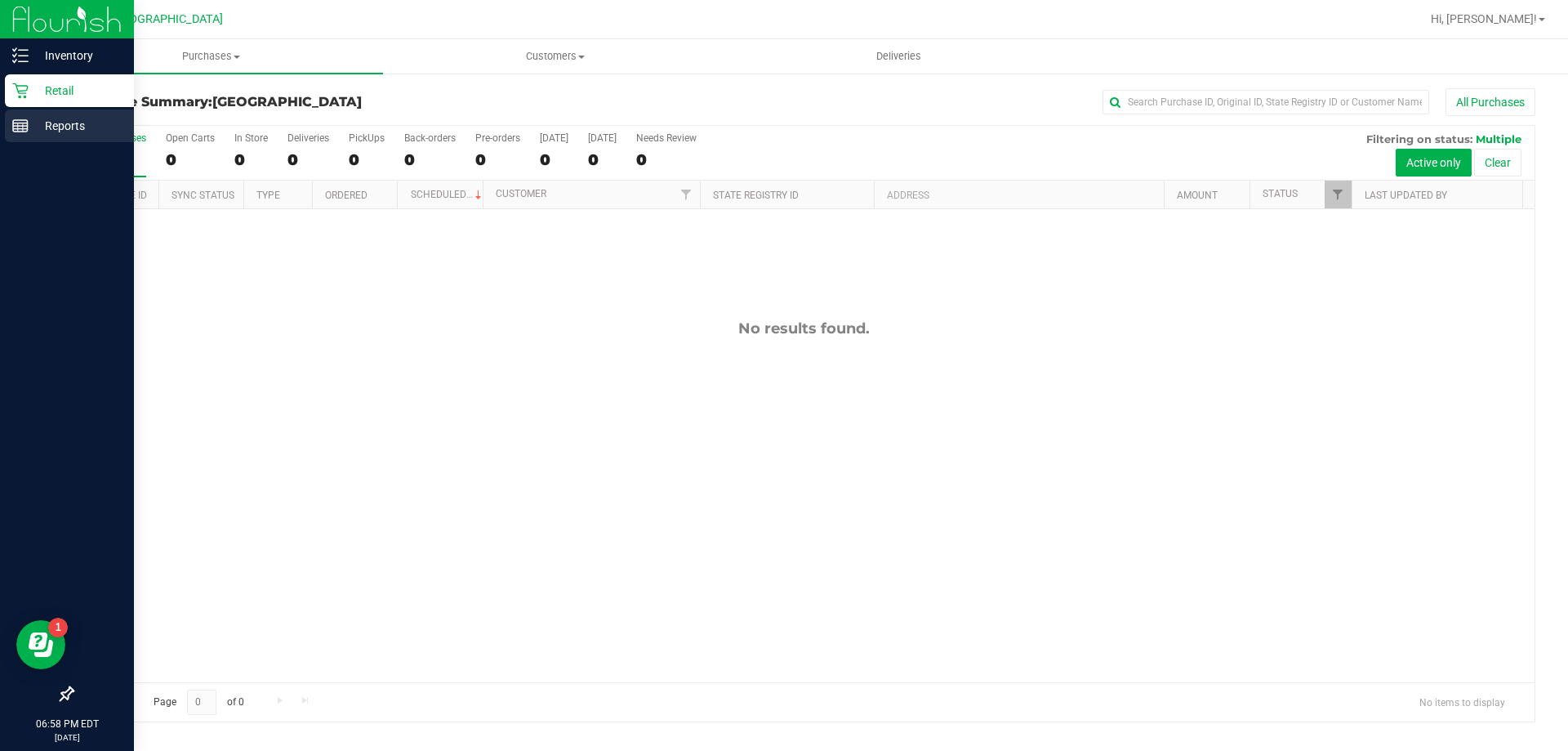
click at [30, 143] on link "Reports" at bounding box center [67, 126] width 134 height 35
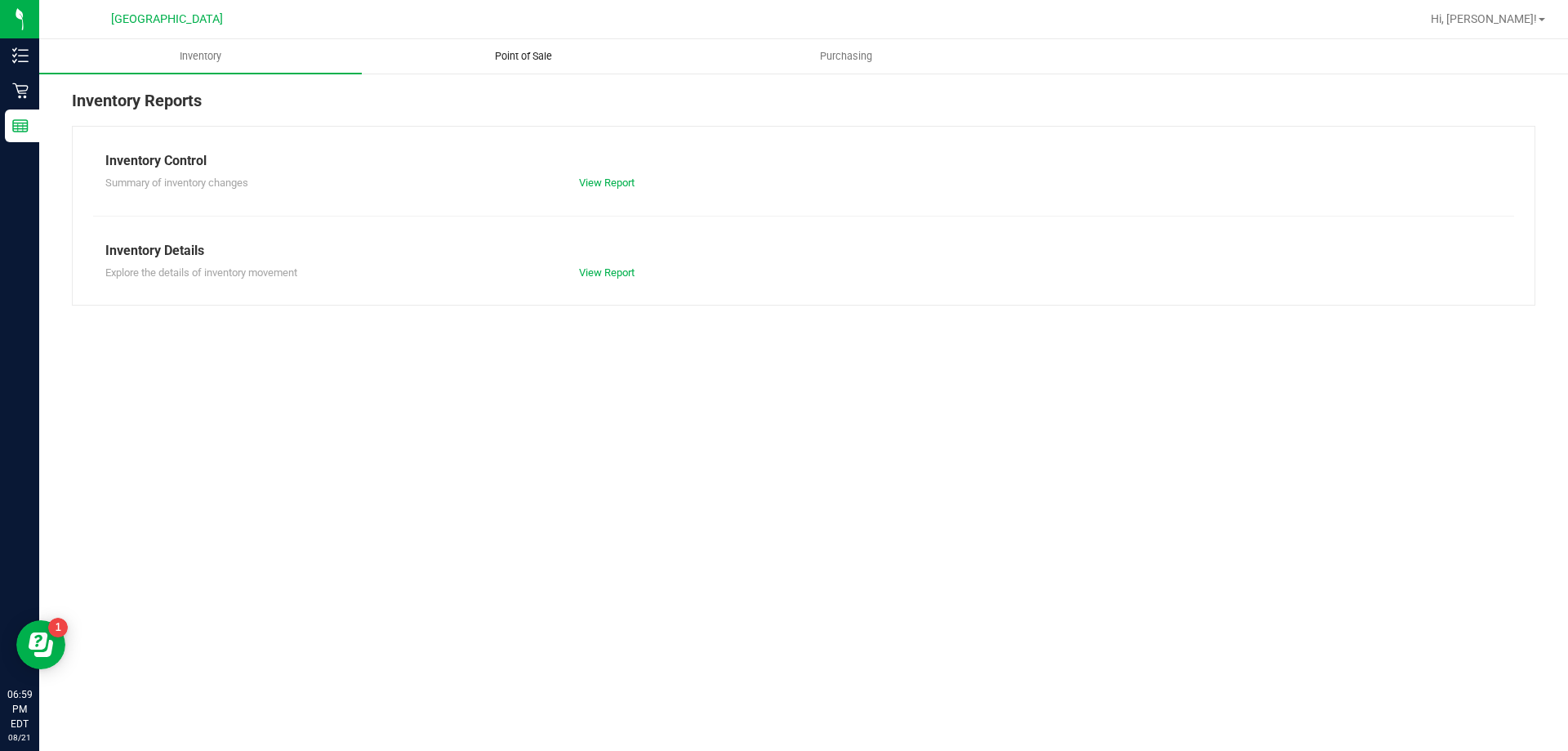
click at [489, 58] on span "Point of Sale" at bounding box center [524, 56] width 102 height 14
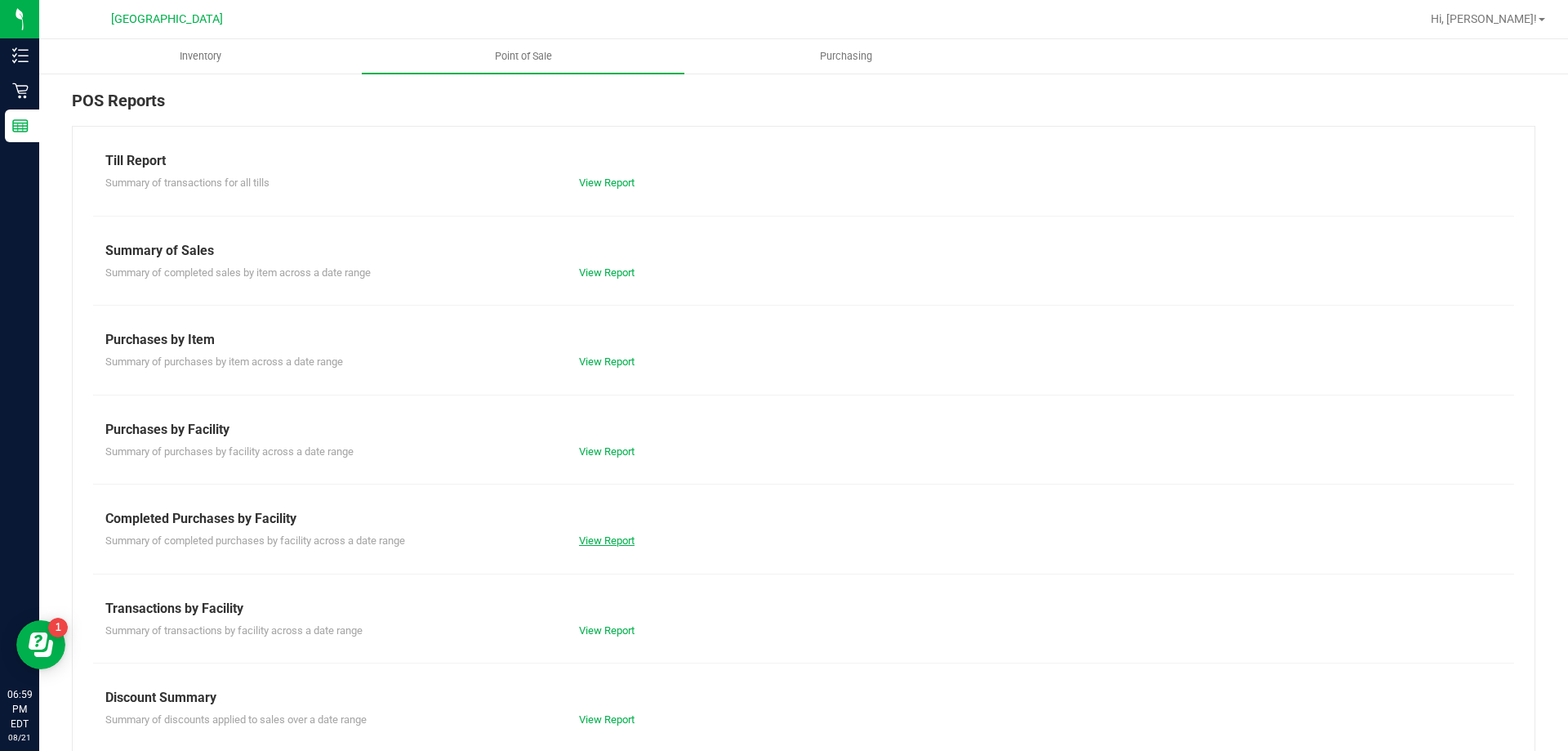
click at [616, 546] on link "View Report" at bounding box center [607, 540] width 56 height 12
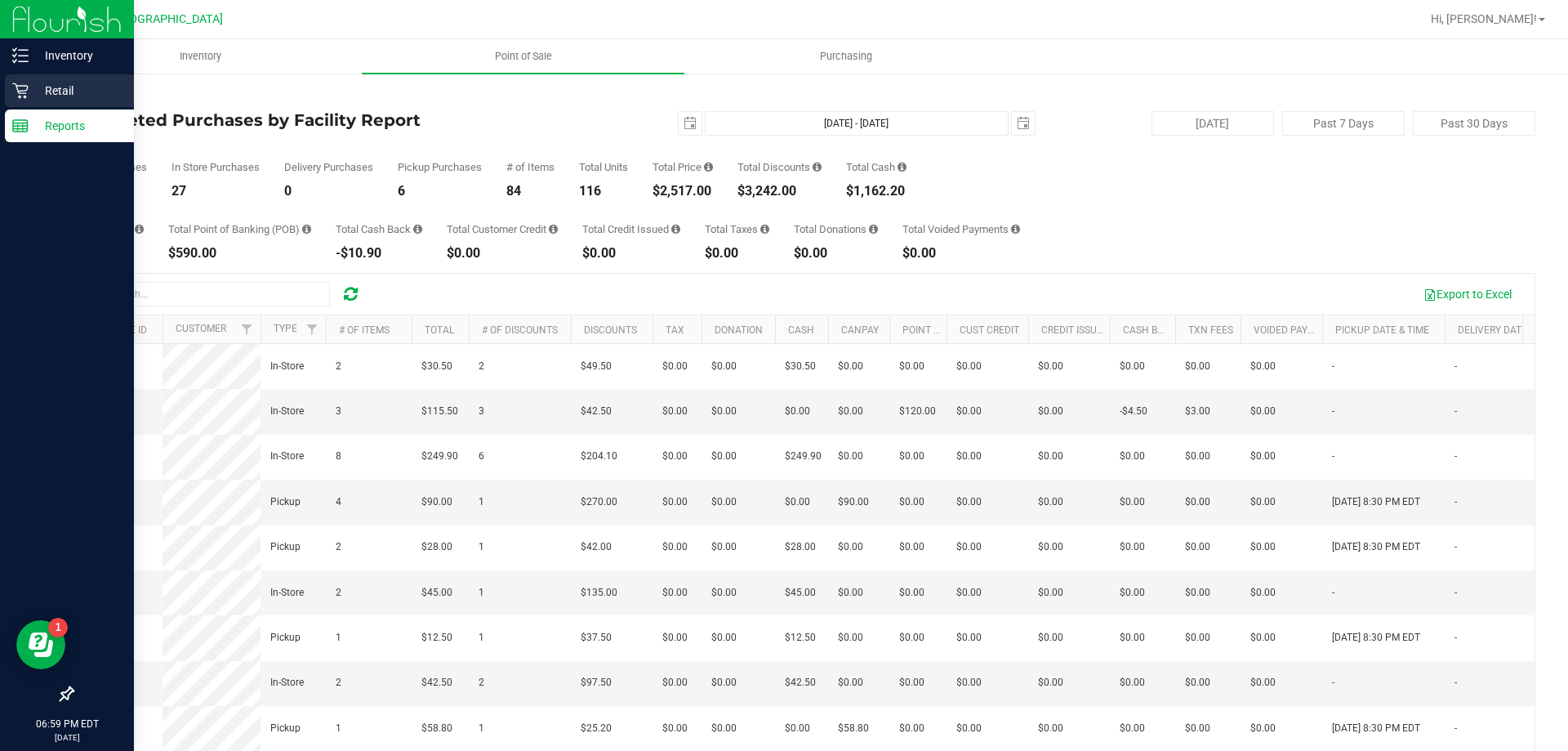
click at [19, 92] on icon at bounding box center [19, 91] width 15 height 15
